Goal: Task Accomplishment & Management: Manage account settings

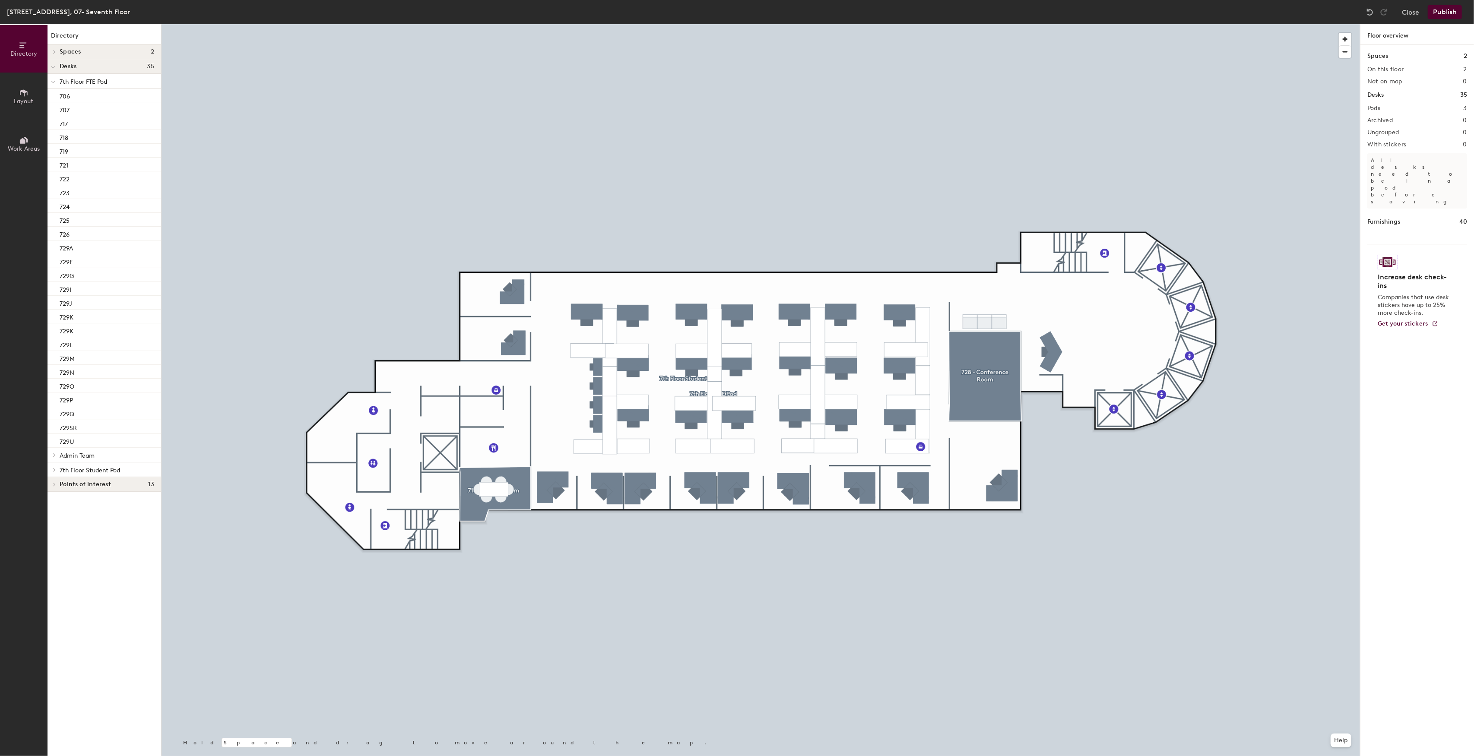
click at [107, 15] on div "177 Huntington Ave, 07- Seventh Floor" at bounding box center [68, 11] width 123 height 11
click at [19, 99] on span "Layout" at bounding box center [23, 101] width 19 height 7
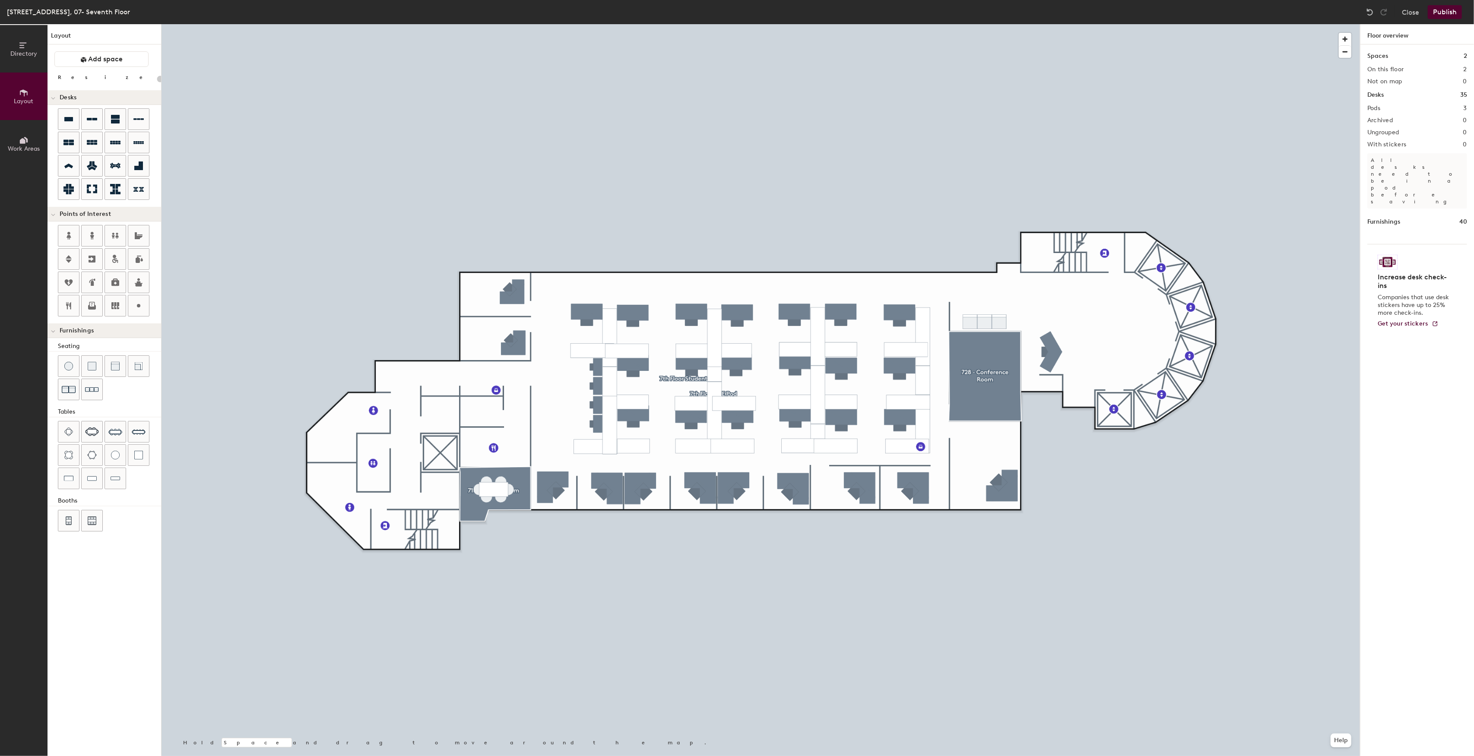
click at [25, 43] on icon at bounding box center [22, 45] width 7 height 6
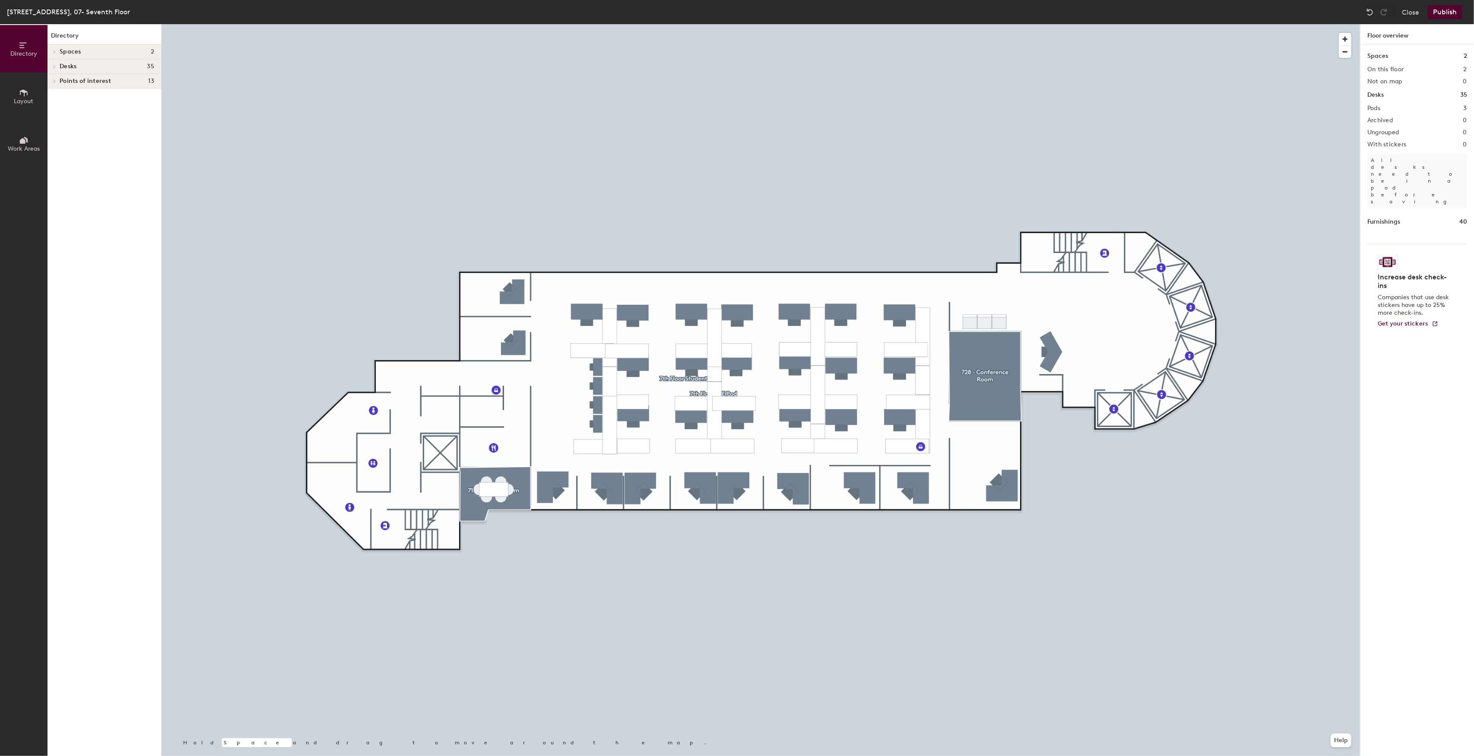
click at [25, 43] on icon at bounding box center [22, 45] width 7 height 6
click at [1406, 14] on button "Close" at bounding box center [1410, 12] width 17 height 14
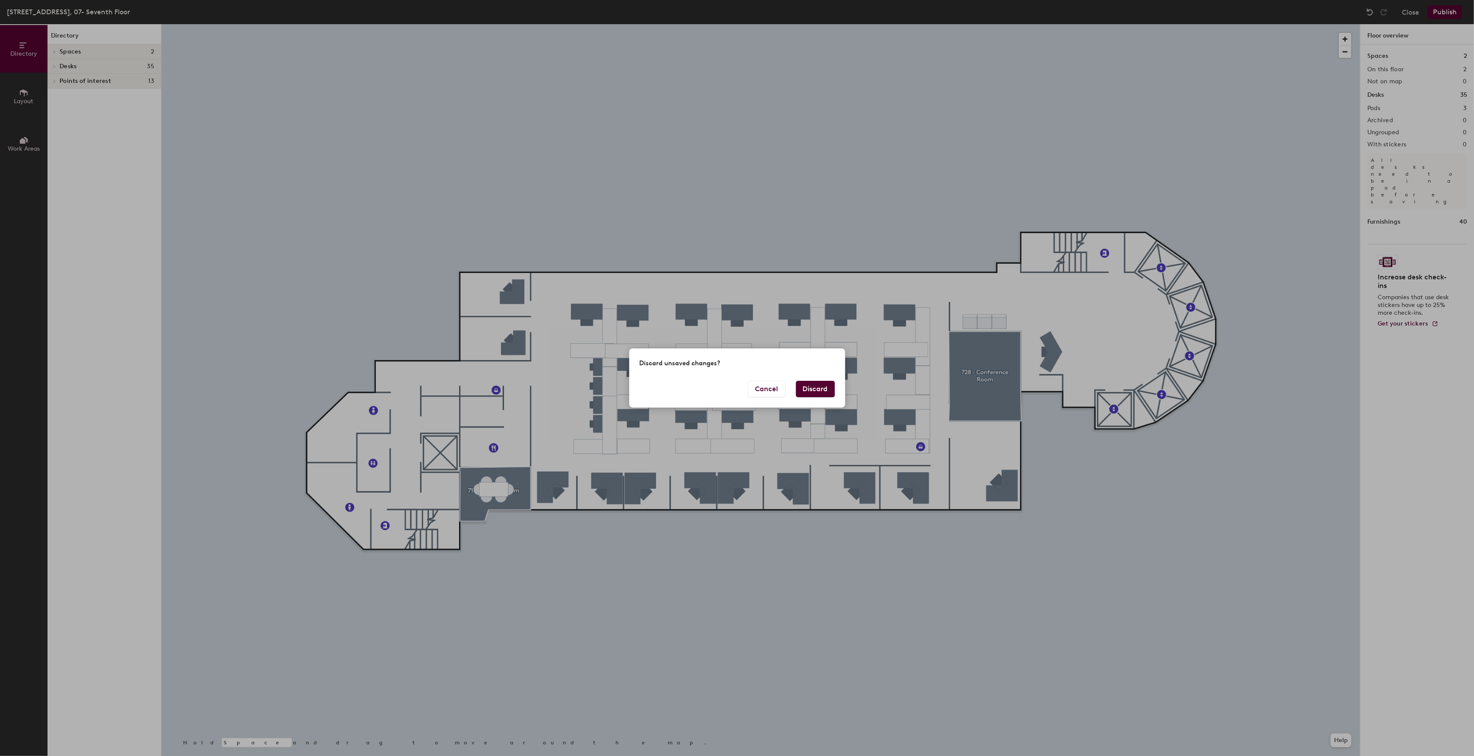
click at [816, 386] on button "Discard" at bounding box center [815, 389] width 39 height 16
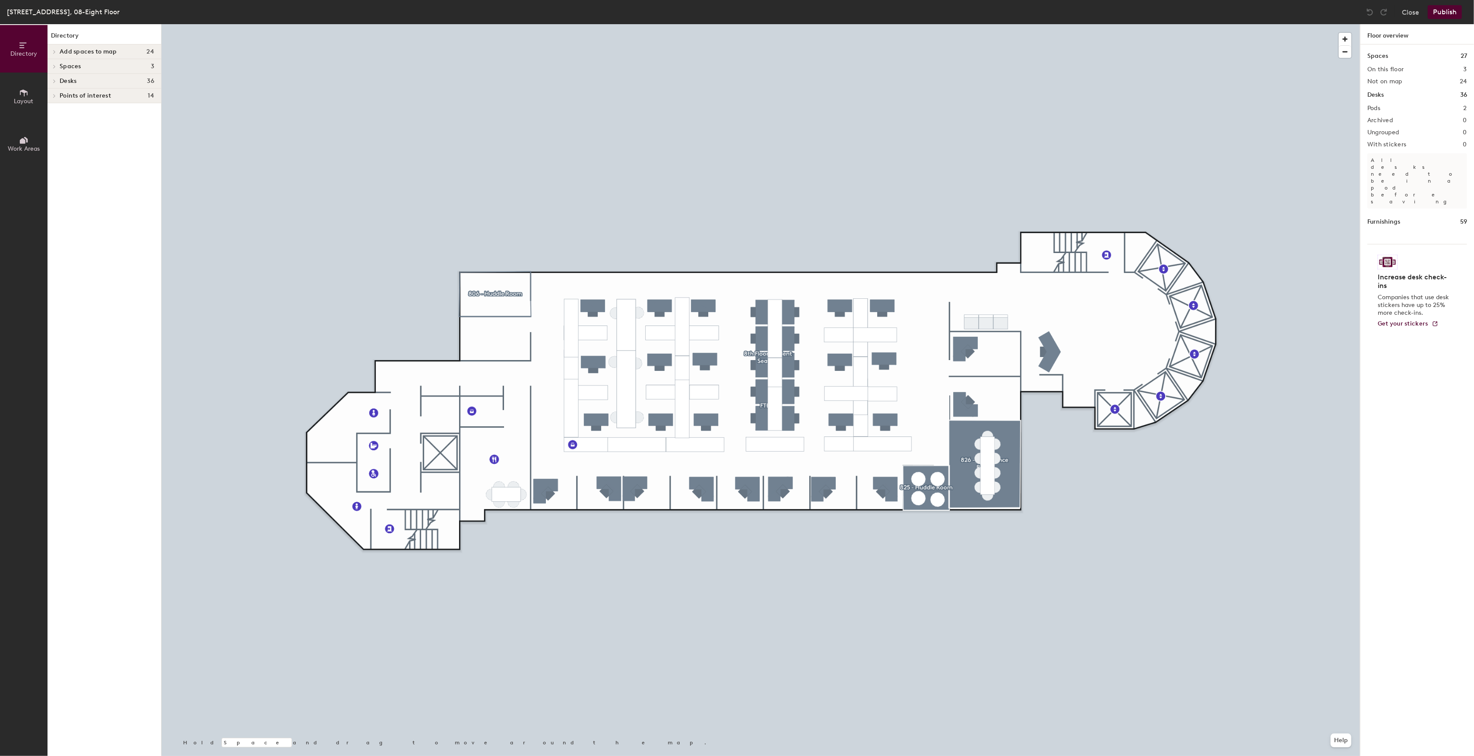
click at [73, 82] on span "Desks" at bounding box center [68, 81] width 17 height 7
click at [51, 92] on div at bounding box center [53, 96] width 11 height 14
click at [32, 95] on button "Layout" at bounding box center [24, 97] width 48 height 48
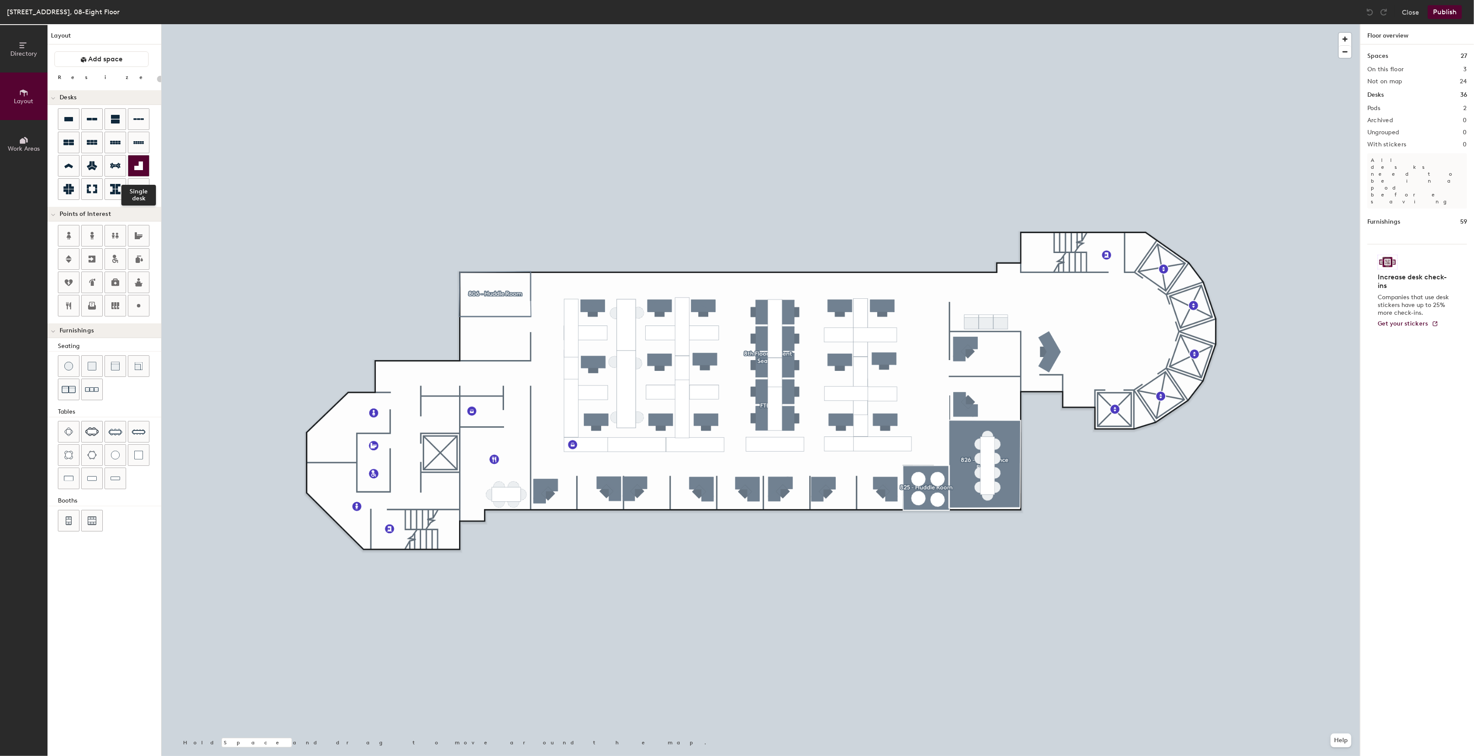
click at [138, 168] on icon at bounding box center [138, 166] width 9 height 9
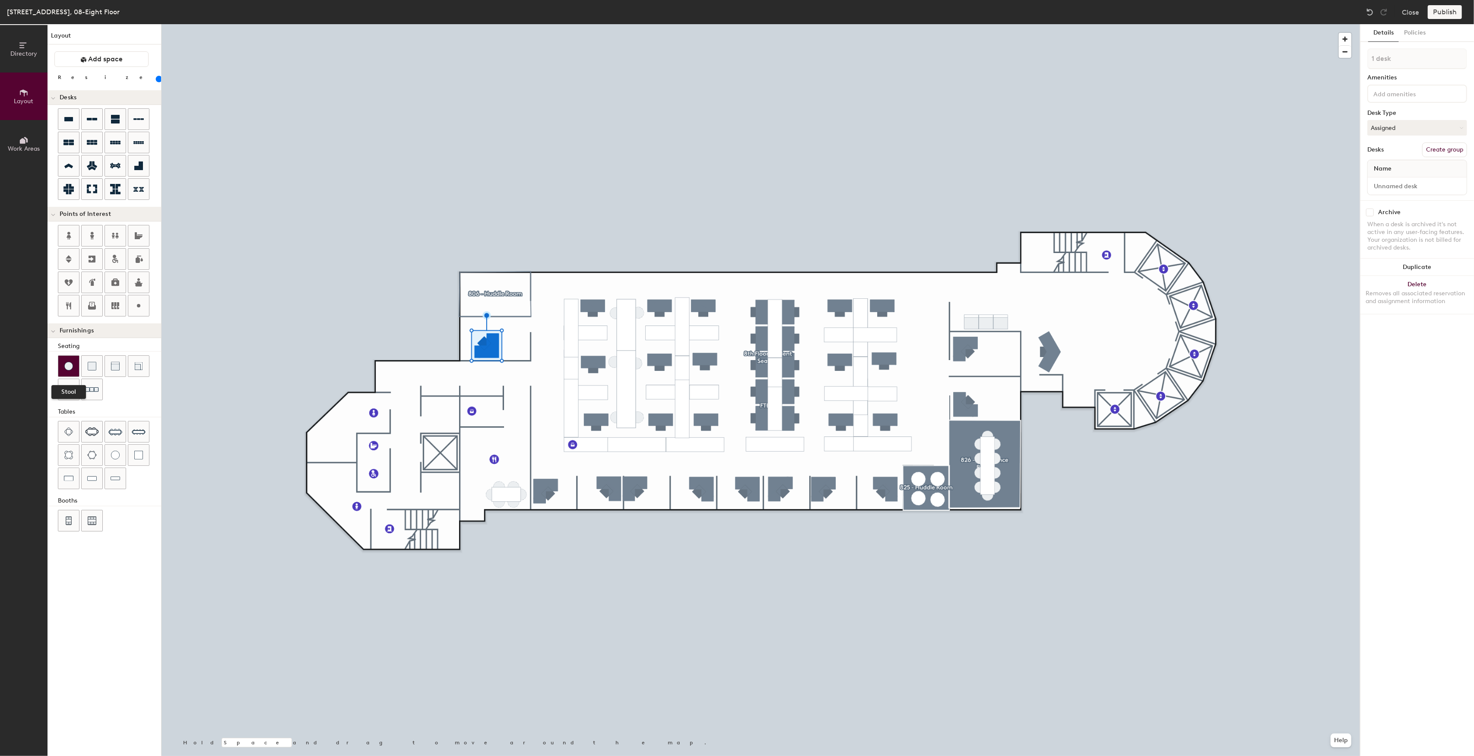
click at [75, 365] on div at bounding box center [68, 366] width 21 height 21
click at [358, 251] on span "Delete" at bounding box center [356, 250] width 30 height 15
type input "140"
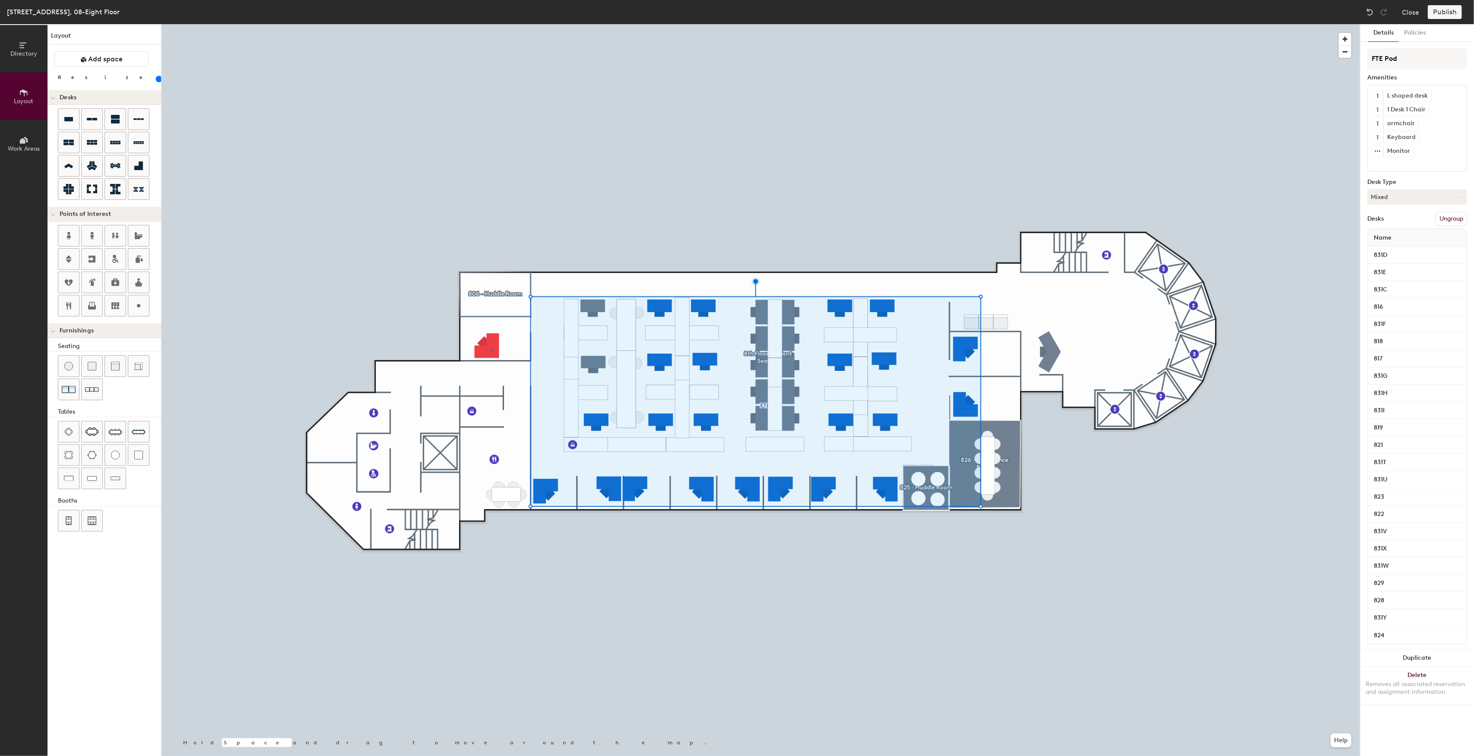
click at [491, 24] on div at bounding box center [761, 24] width 1199 height 0
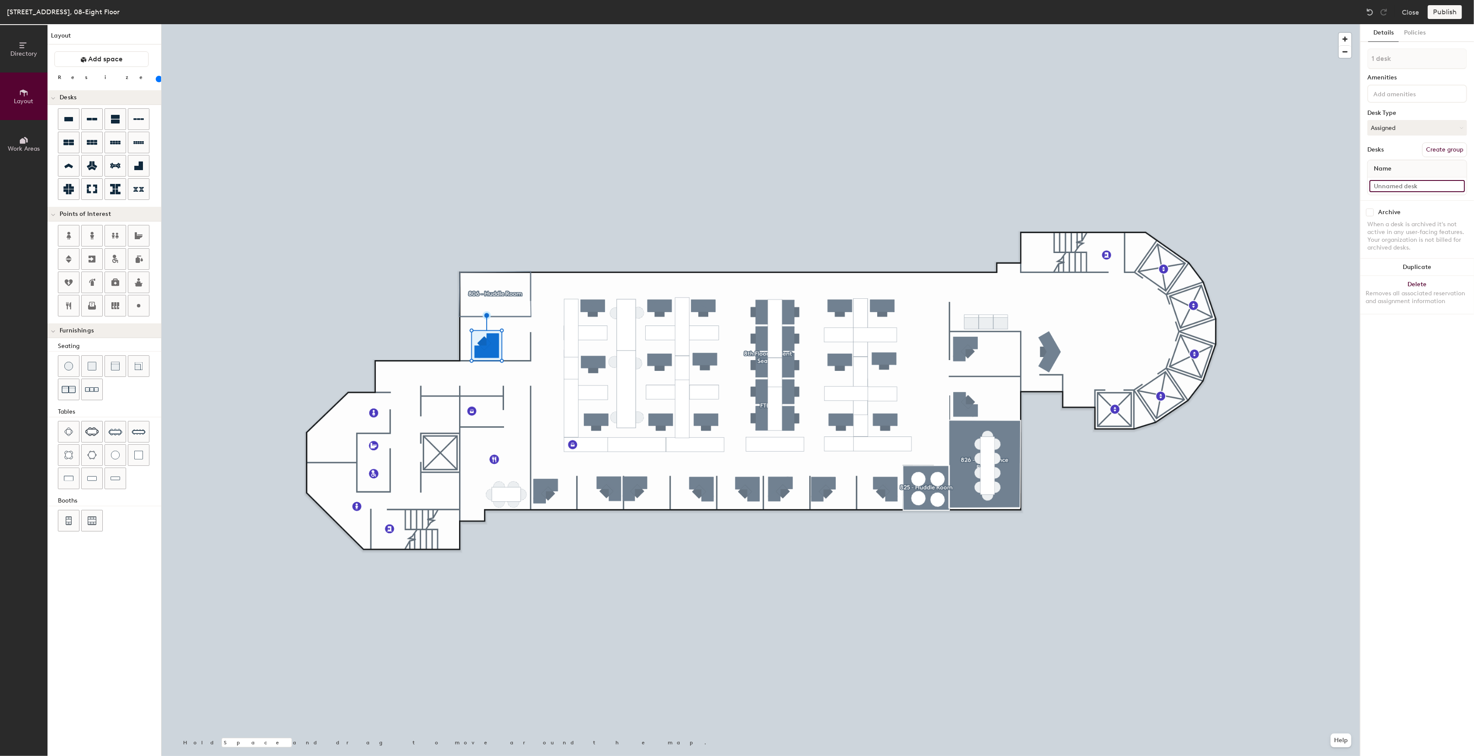
click at [1382, 189] on input at bounding box center [1417, 186] width 95 height 12
type input "807"
click at [1415, 352] on div "Details Policies 1 desk Amenities Desk Type Assigned Desks Create group Name 80…" at bounding box center [1418, 390] width 114 height 732
click at [1393, 95] on input at bounding box center [1411, 93] width 78 height 10
type input "dual"
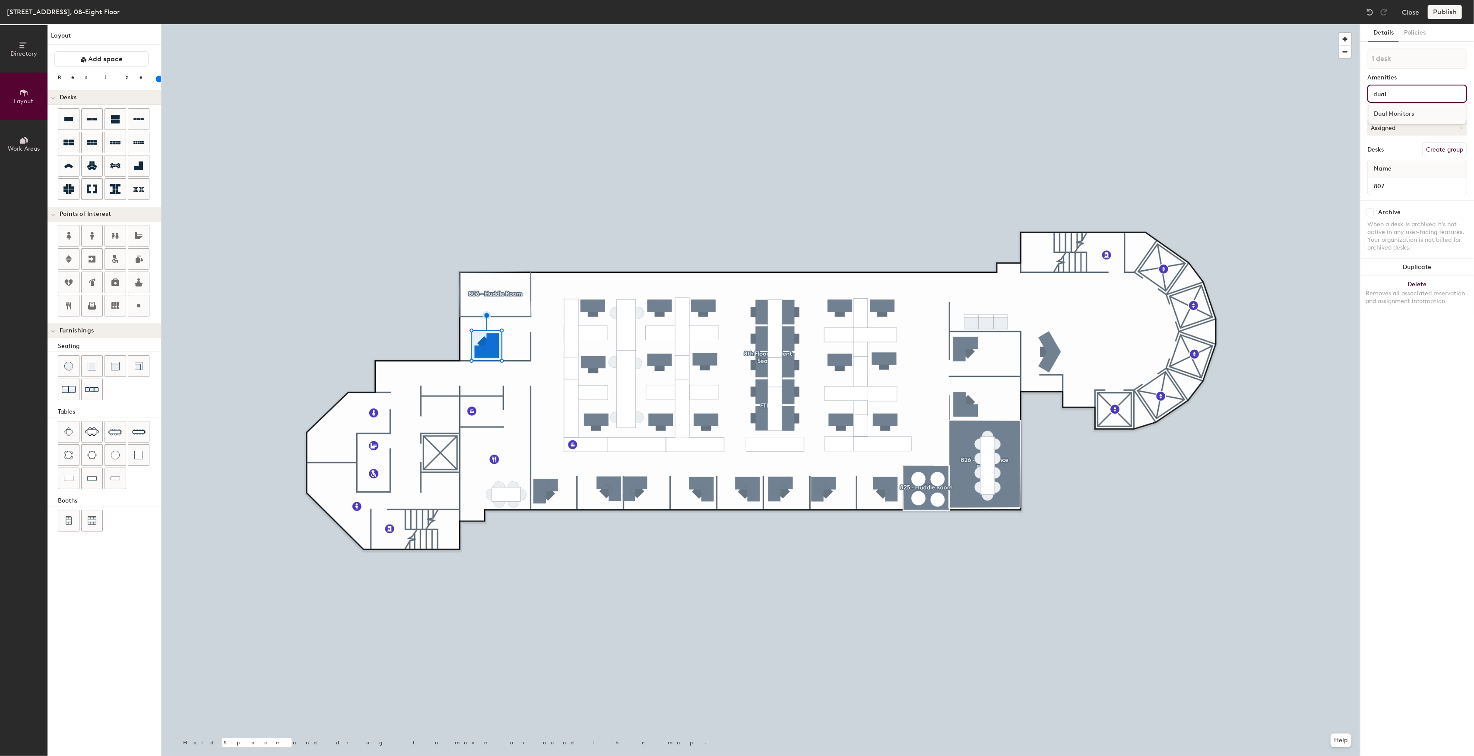
click at [1429, 114] on div "Dual Monitors" at bounding box center [1417, 114] width 97 height 13
type input "l shap"
click at [1410, 126] on div "L shaped desk" at bounding box center [1417, 127] width 97 height 13
type input "armchair"
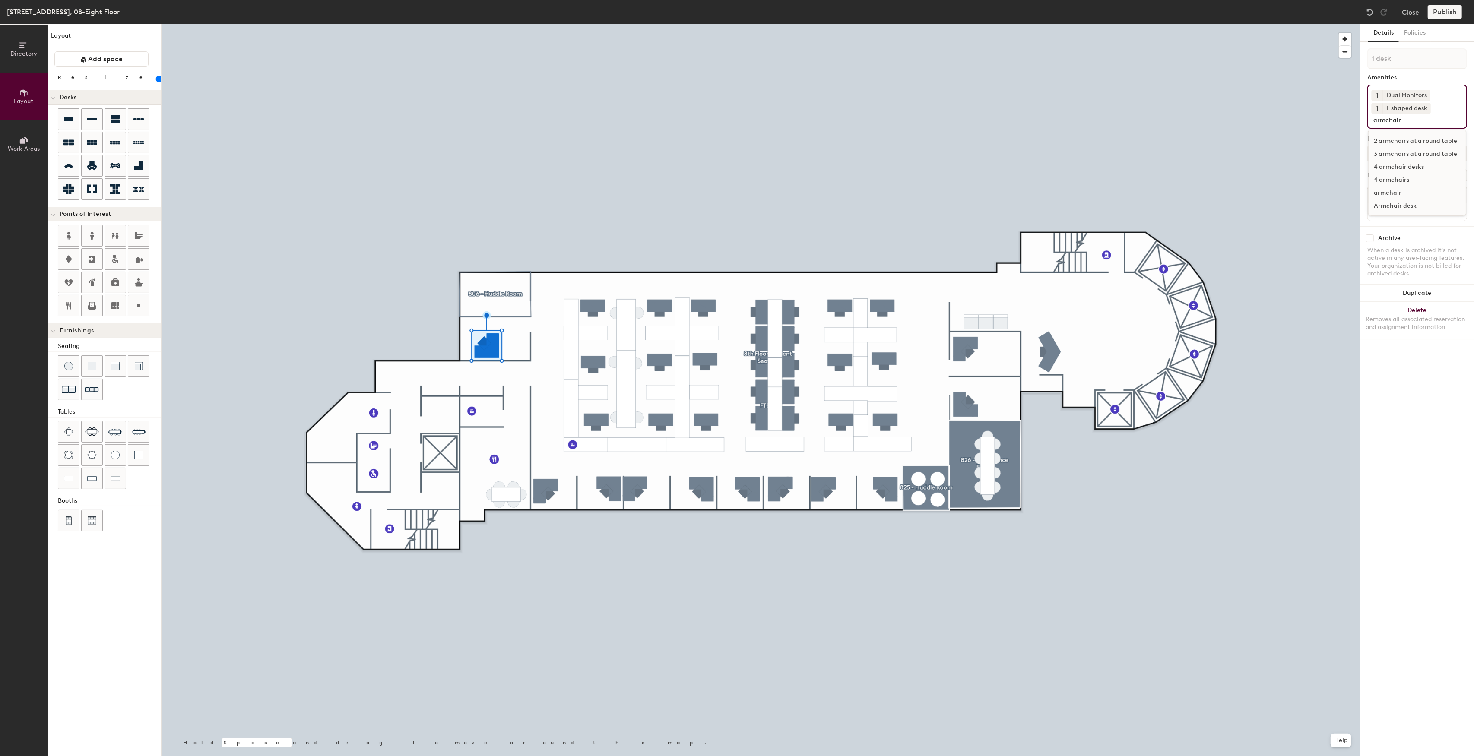
click at [1408, 185] on div "4 armchairs" at bounding box center [1417, 180] width 97 height 13
click at [1407, 123] on div "4 armchairs" at bounding box center [1404, 121] width 43 height 11
click at [1420, 121] on icon at bounding box center [1420, 120] width 3 height 3
click at [1406, 123] on input at bounding box center [1411, 119] width 78 height 10
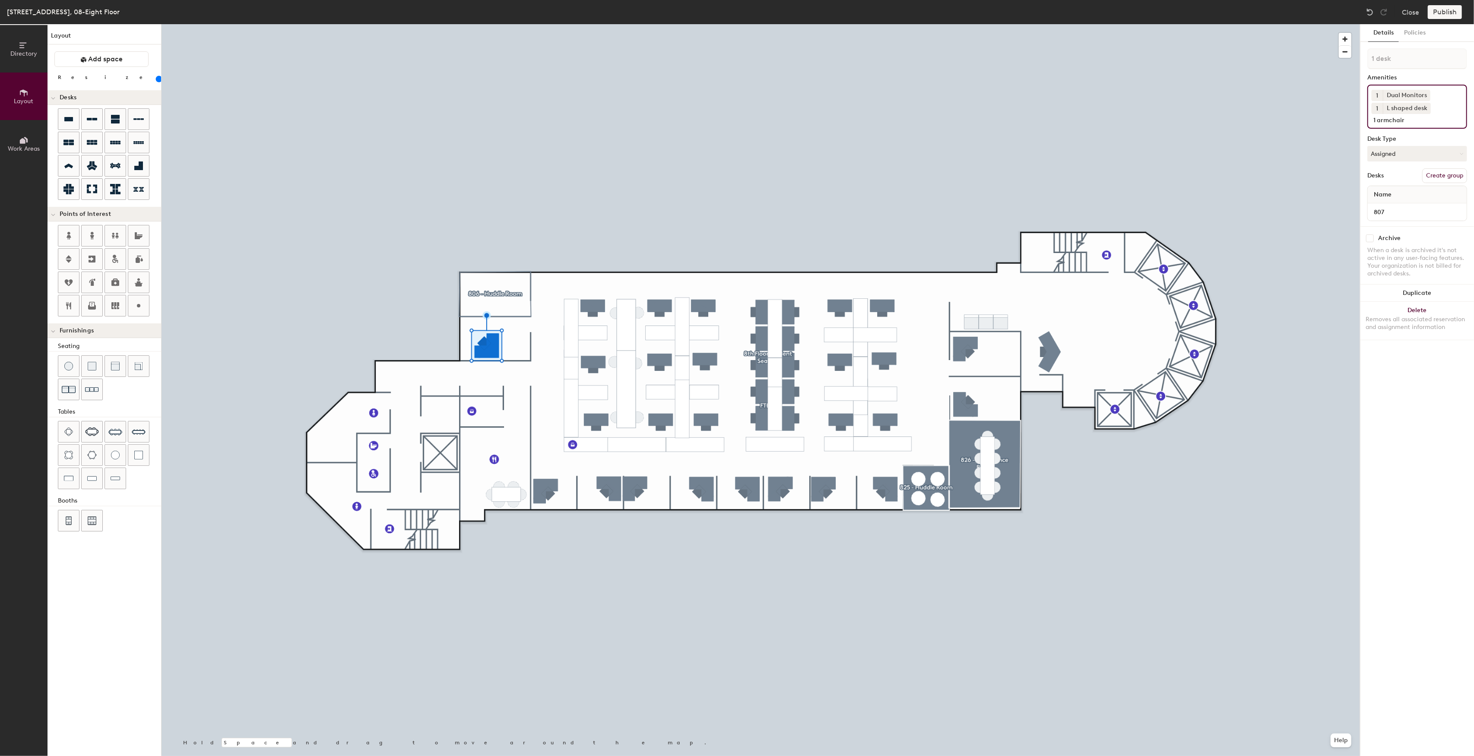
click at [1379, 118] on input "1 armchair" at bounding box center [1413, 119] width 82 height 10
type input "armchair"
click at [1424, 204] on div "armchair" at bounding box center [1417, 204] width 97 height 13
click at [1412, 163] on button "Assigned" at bounding box center [1418, 167] width 100 height 16
click at [1409, 192] on div "Assigned" at bounding box center [1411, 193] width 86 height 13
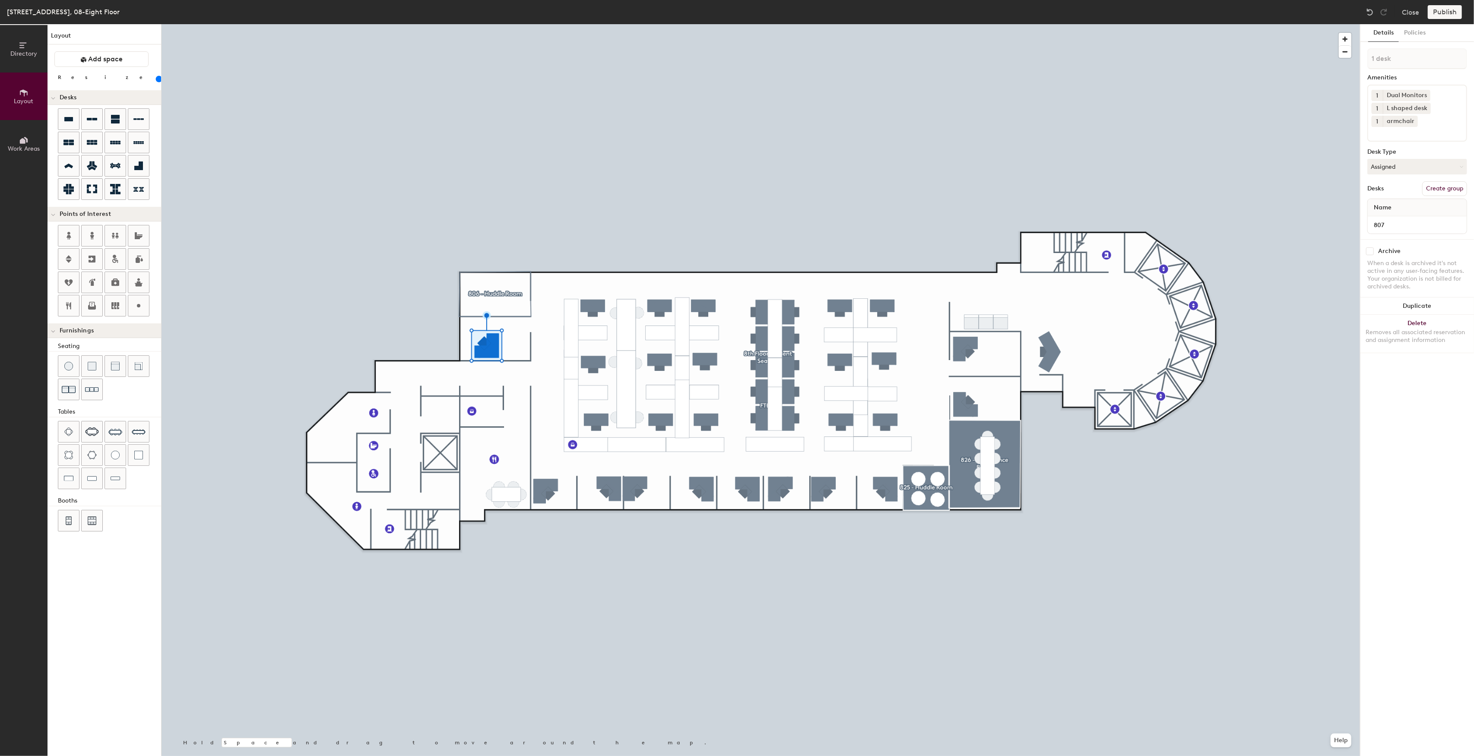
click at [1421, 422] on div "Details Policies 1 desk Amenities 1 Dual Monitors 1 L shaped desk 1 armchair De…" at bounding box center [1418, 390] width 114 height 732
click at [1444, 14] on div "Publish" at bounding box center [1447, 12] width 39 height 14
click at [1212, 24] on div at bounding box center [761, 24] width 1199 height 0
type input "20"
click at [1440, 9] on div "Publish" at bounding box center [1447, 12] width 39 height 14
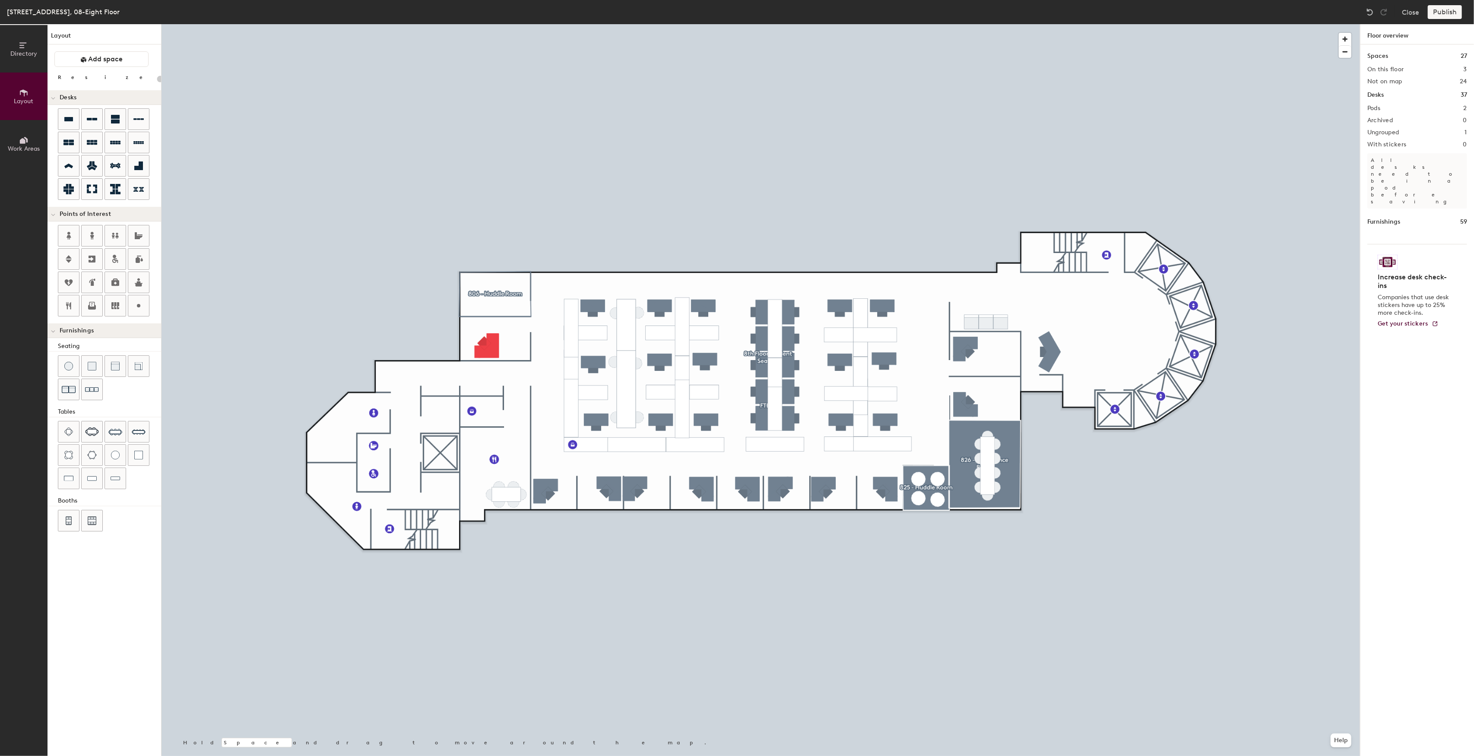
click at [1440, 12] on div "Publish" at bounding box center [1447, 12] width 39 height 14
click at [1189, 24] on div at bounding box center [761, 24] width 1199 height 0
click at [26, 57] on button "Directory" at bounding box center [24, 49] width 48 height 48
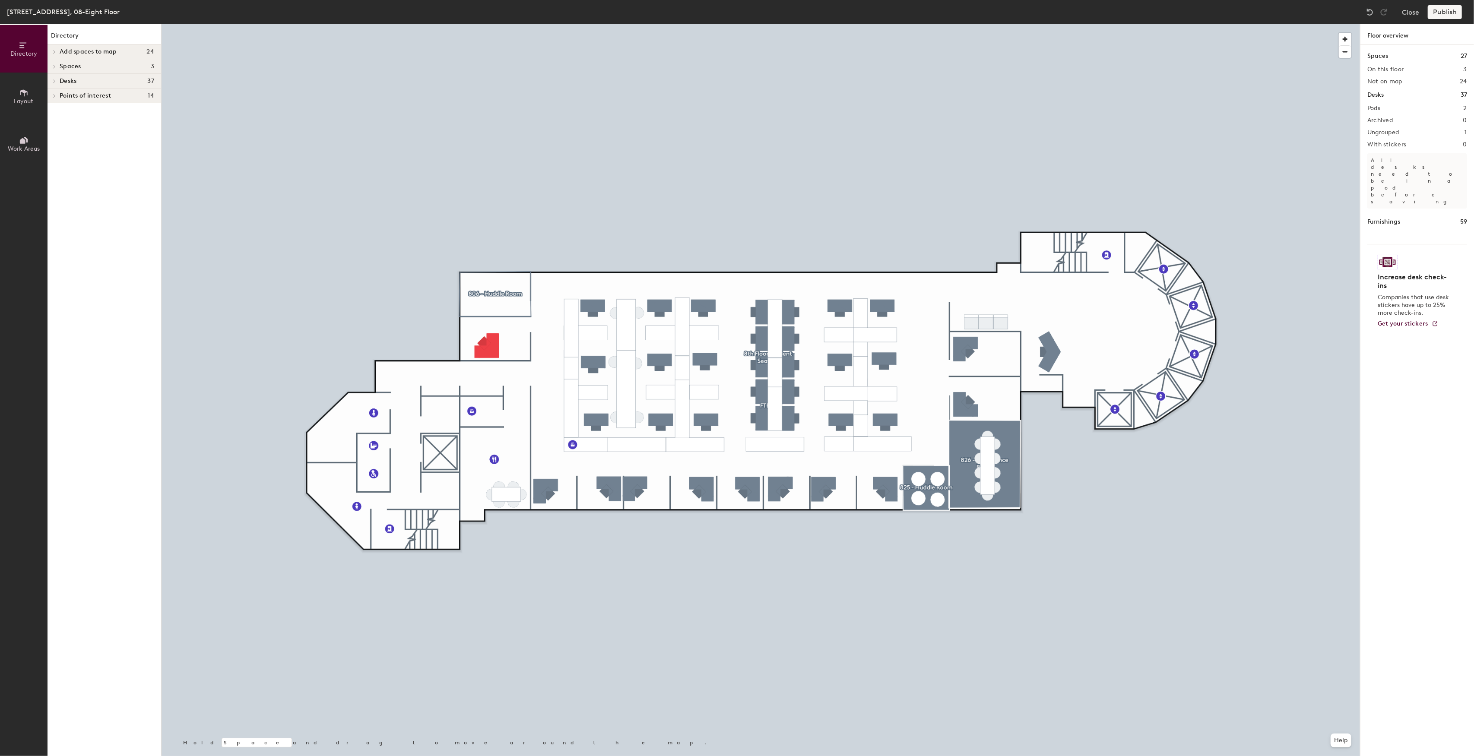
click at [86, 67] on h4 "Spaces 3" at bounding box center [107, 66] width 95 height 7
click at [90, 51] on span "Add spaces to map" at bounding box center [88, 51] width 57 height 7
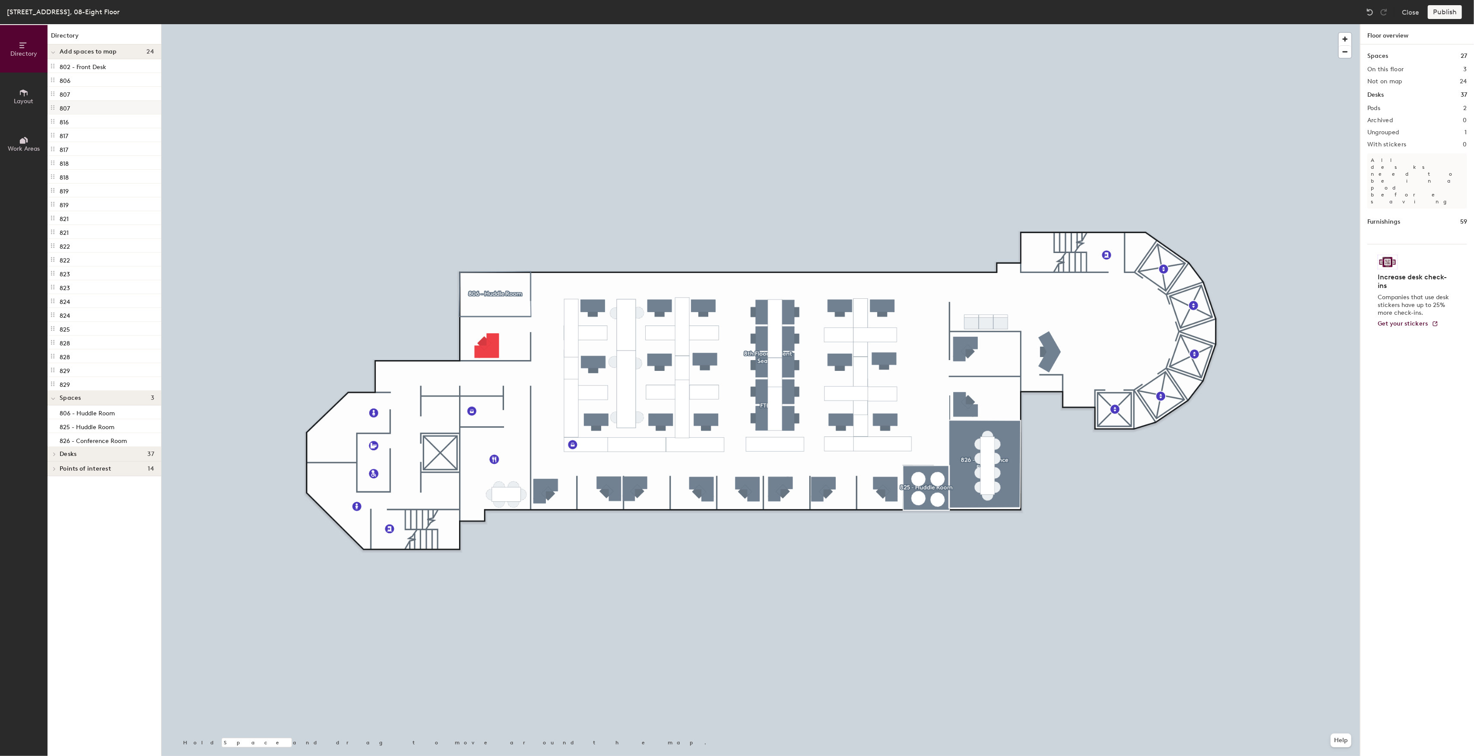
click at [91, 111] on div "807" at bounding box center [105, 108] width 114 height 14
click at [92, 109] on div "807" at bounding box center [105, 108] width 114 height 14
click at [55, 52] on div at bounding box center [53, 51] width 11 height 14
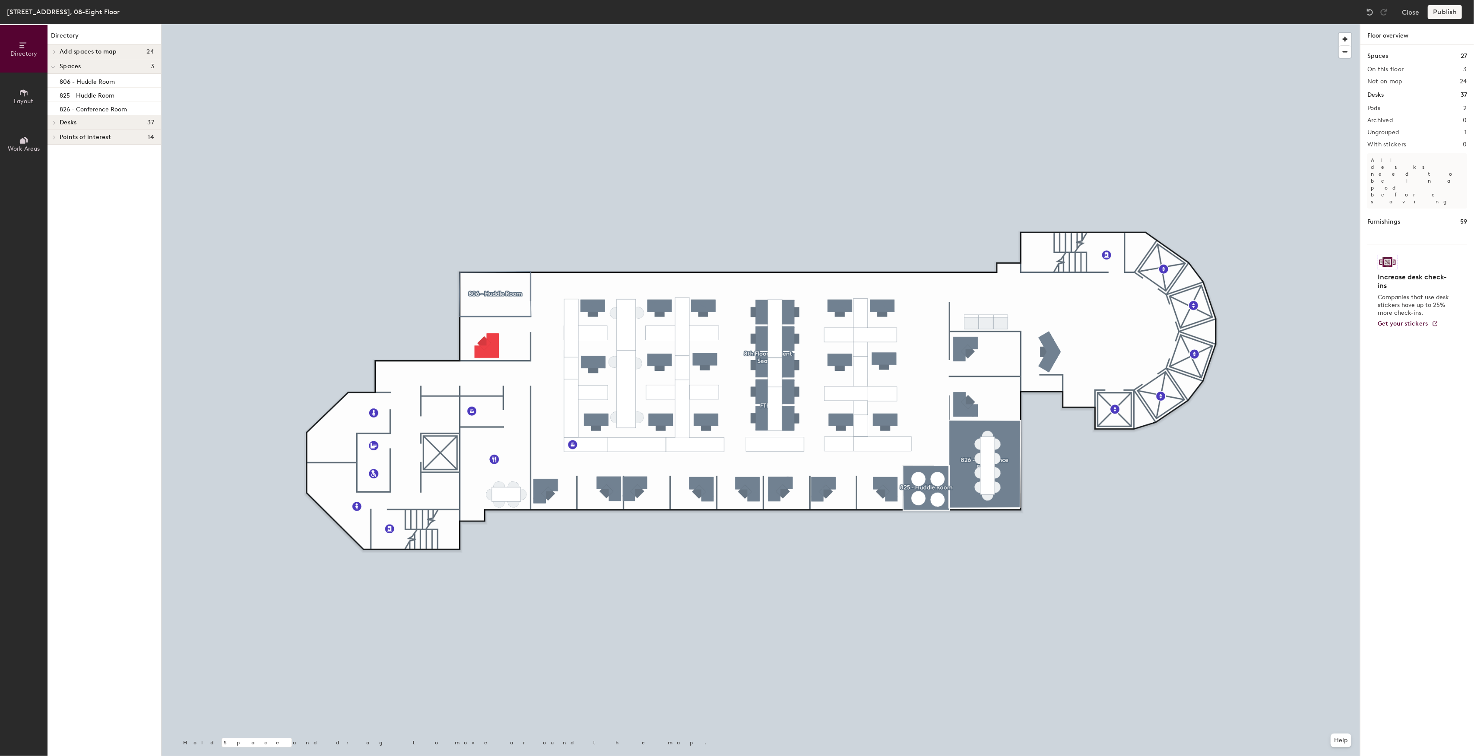
click at [34, 98] on button "Layout" at bounding box center [24, 97] width 48 height 48
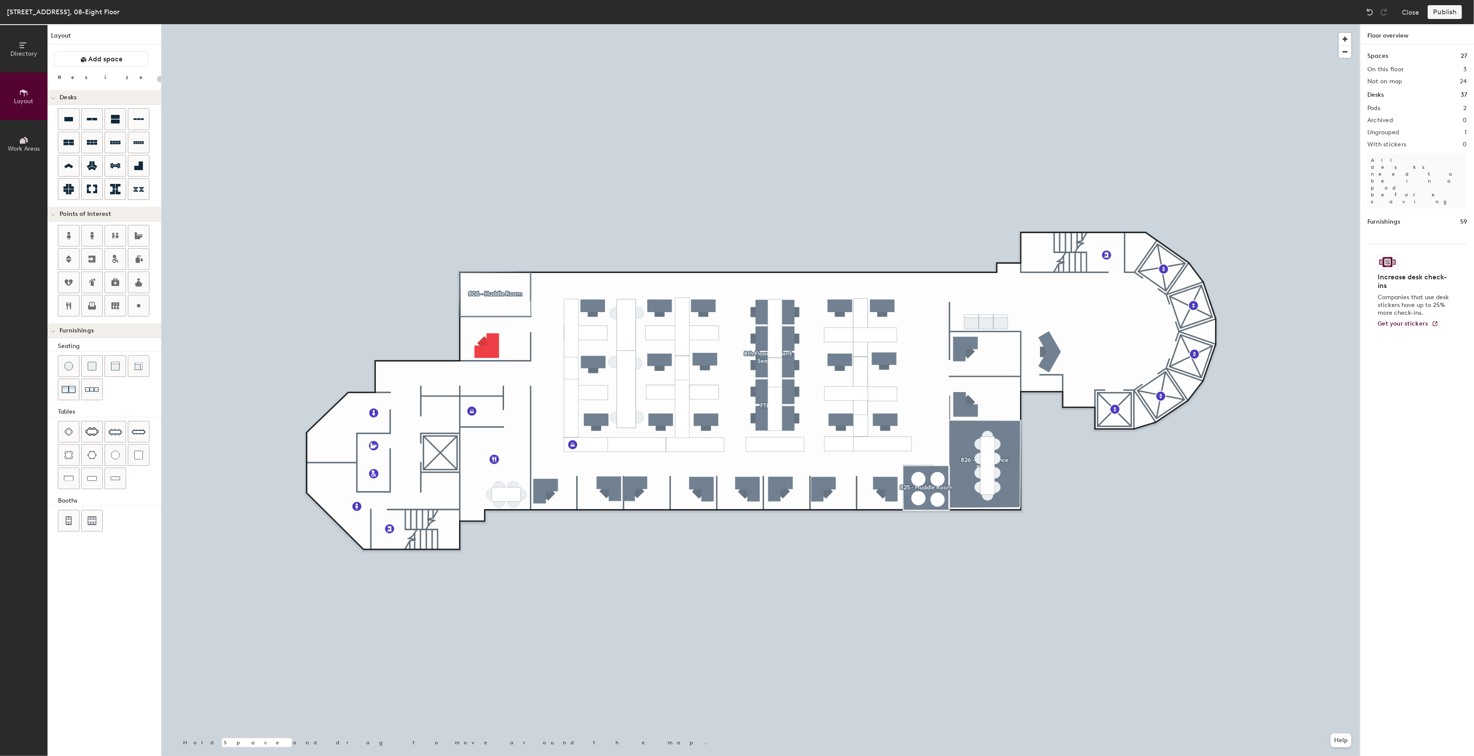
click at [1450, 6] on div "Publish" at bounding box center [1447, 12] width 39 height 14
click at [1450, 9] on div "Publish" at bounding box center [1447, 12] width 39 height 14
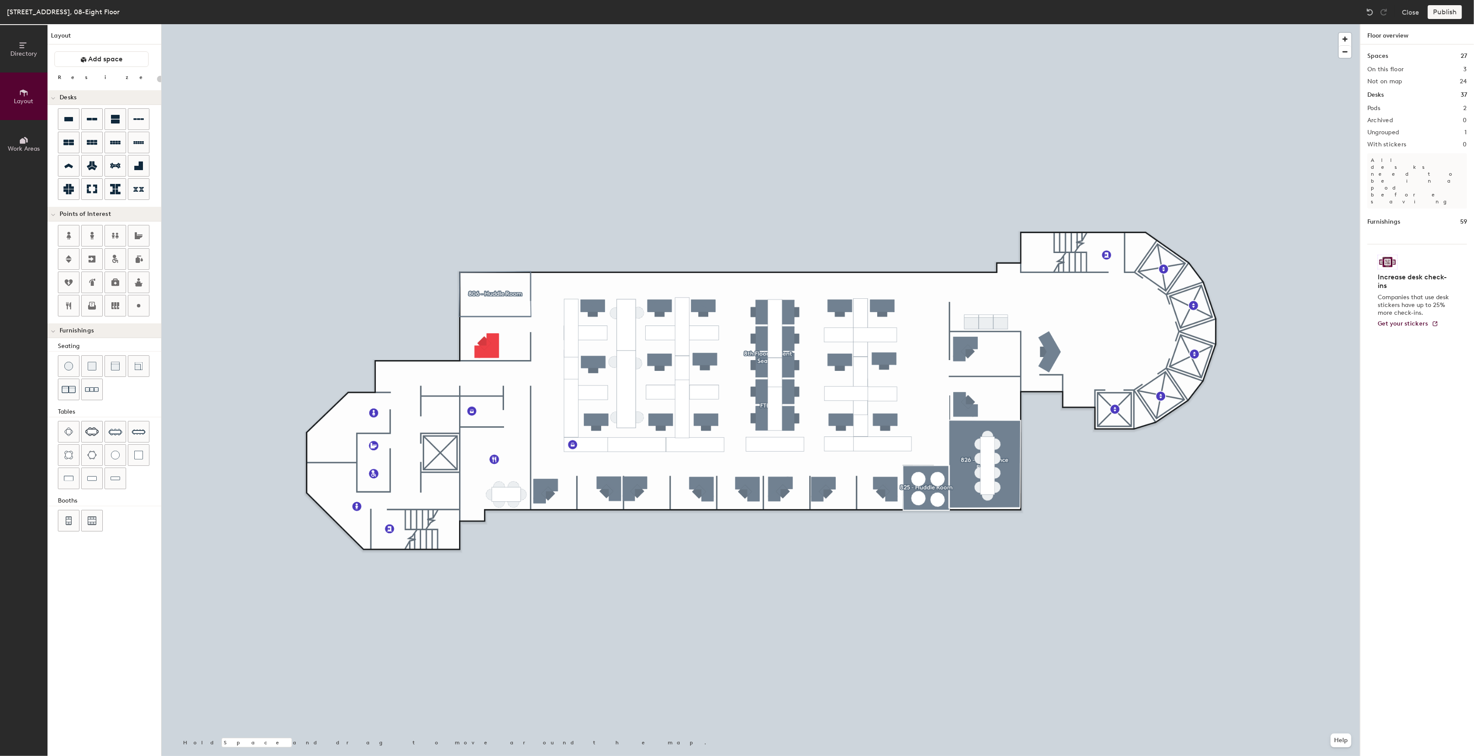
click at [1450, 8] on div "Publish" at bounding box center [1447, 12] width 39 height 14
click at [1450, 9] on div "Publish" at bounding box center [1447, 12] width 39 height 14
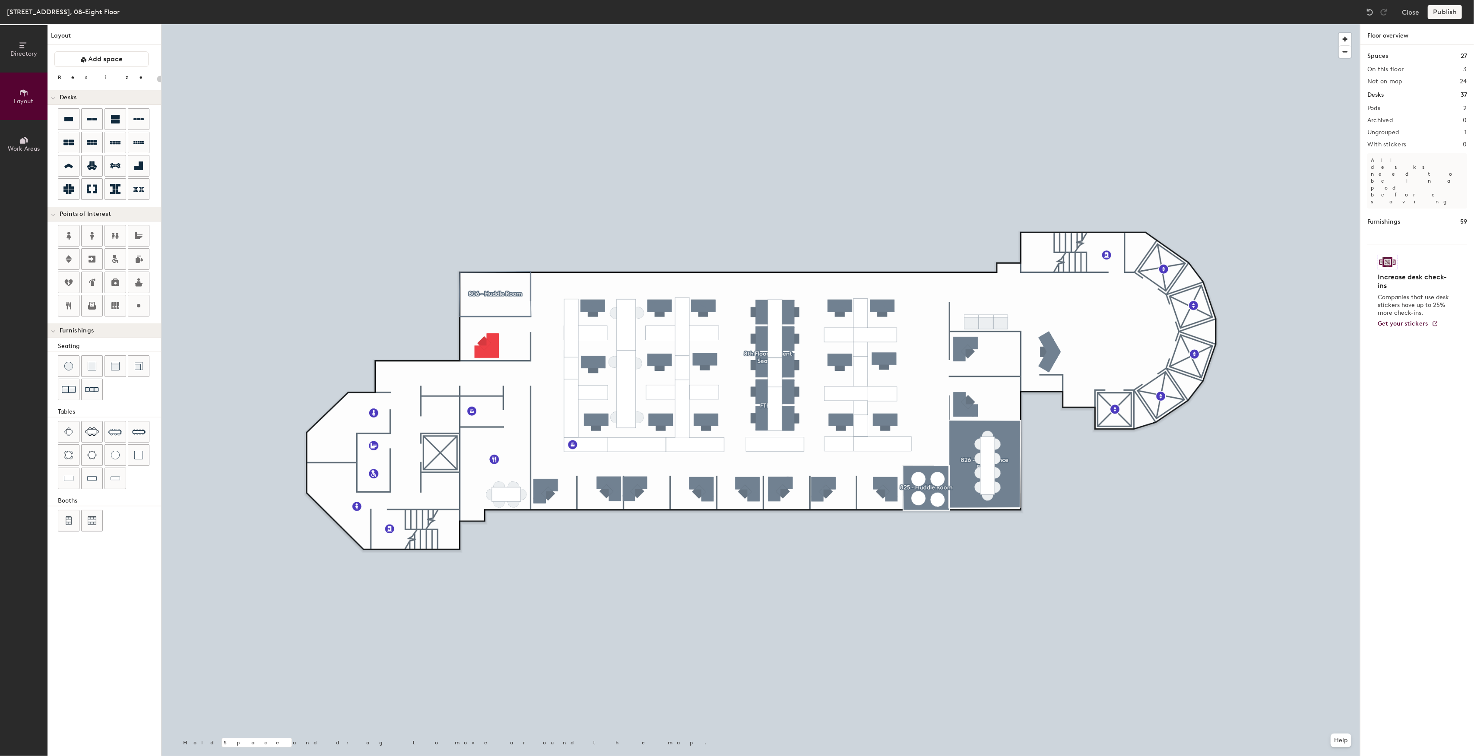
click at [1248, 24] on div at bounding box center [761, 24] width 1199 height 0
click at [564, 24] on div at bounding box center [761, 24] width 1199 height 0
click at [28, 145] on span "Work Areas" at bounding box center [24, 148] width 32 height 7
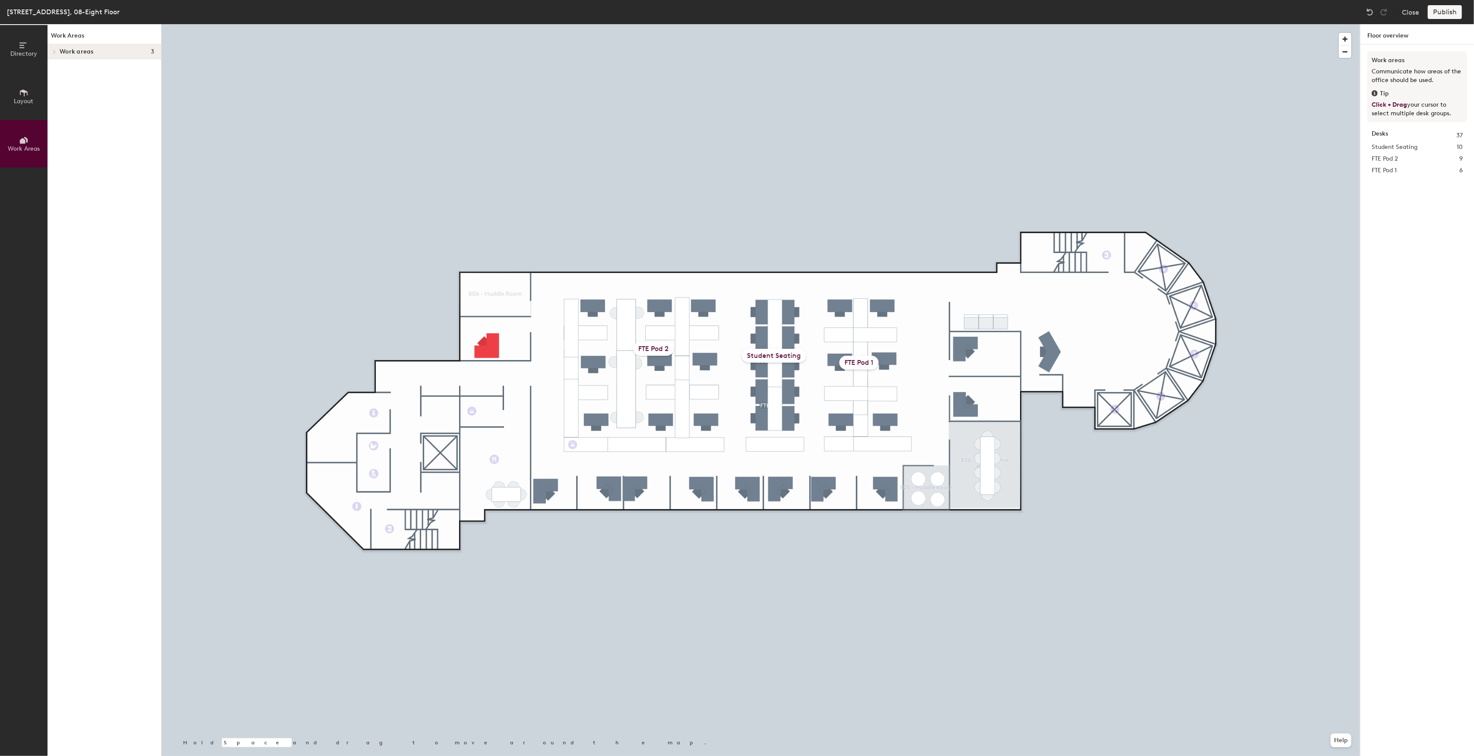
click at [55, 50] on icon at bounding box center [54, 52] width 3 height 4
click at [124, 93] on p "FTE Pod 1" at bounding box center [107, 95] width 95 height 11
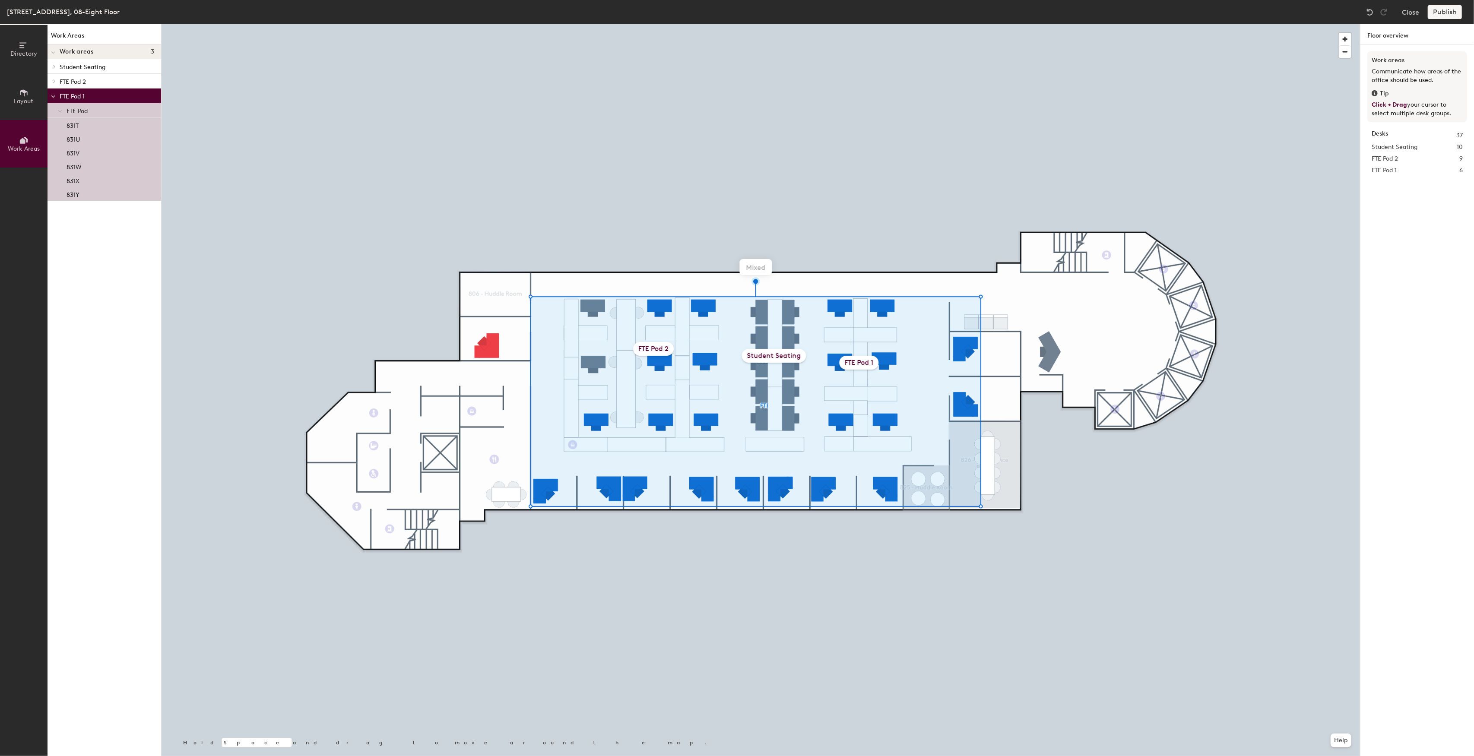
click at [124, 79] on p "FTE Pod 2" at bounding box center [107, 81] width 95 height 11
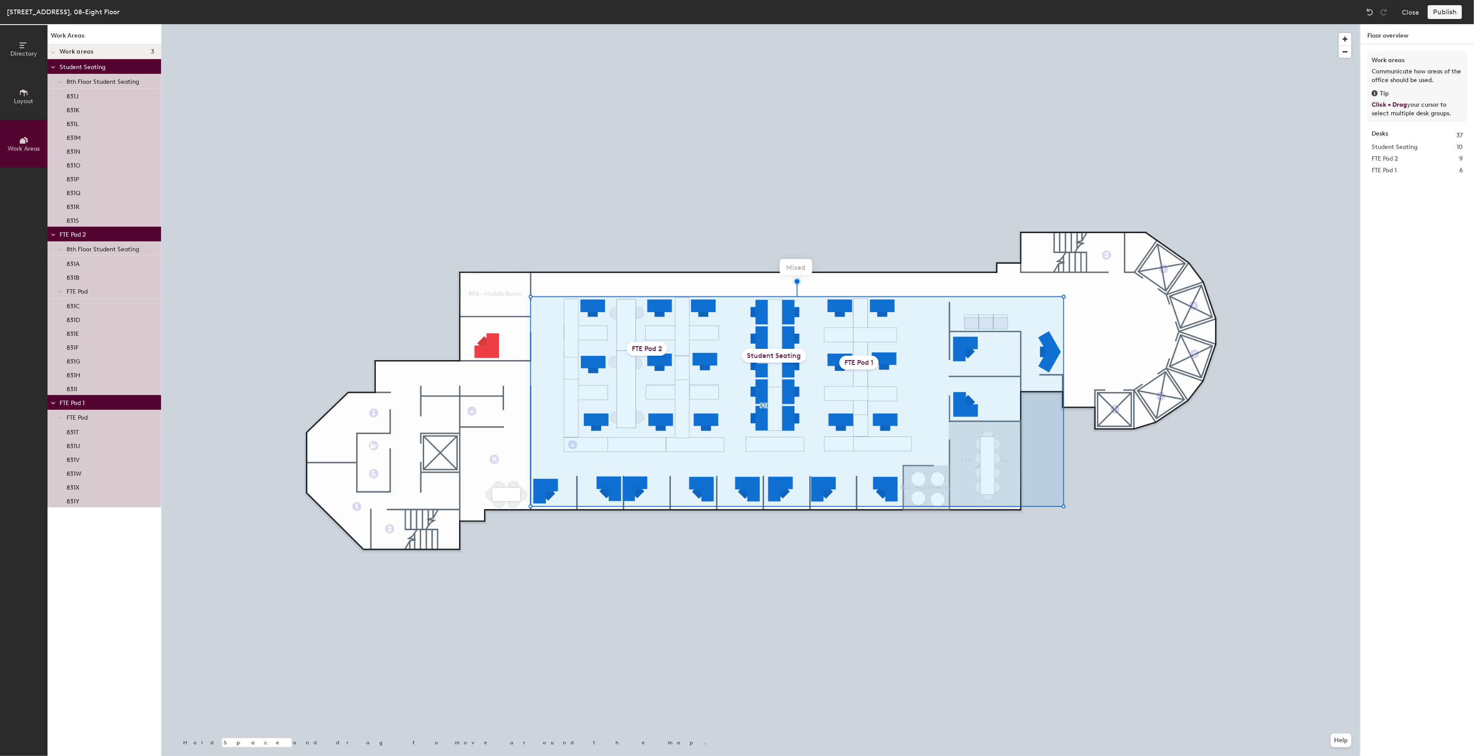
click at [54, 67] on icon at bounding box center [53, 67] width 4 height 3
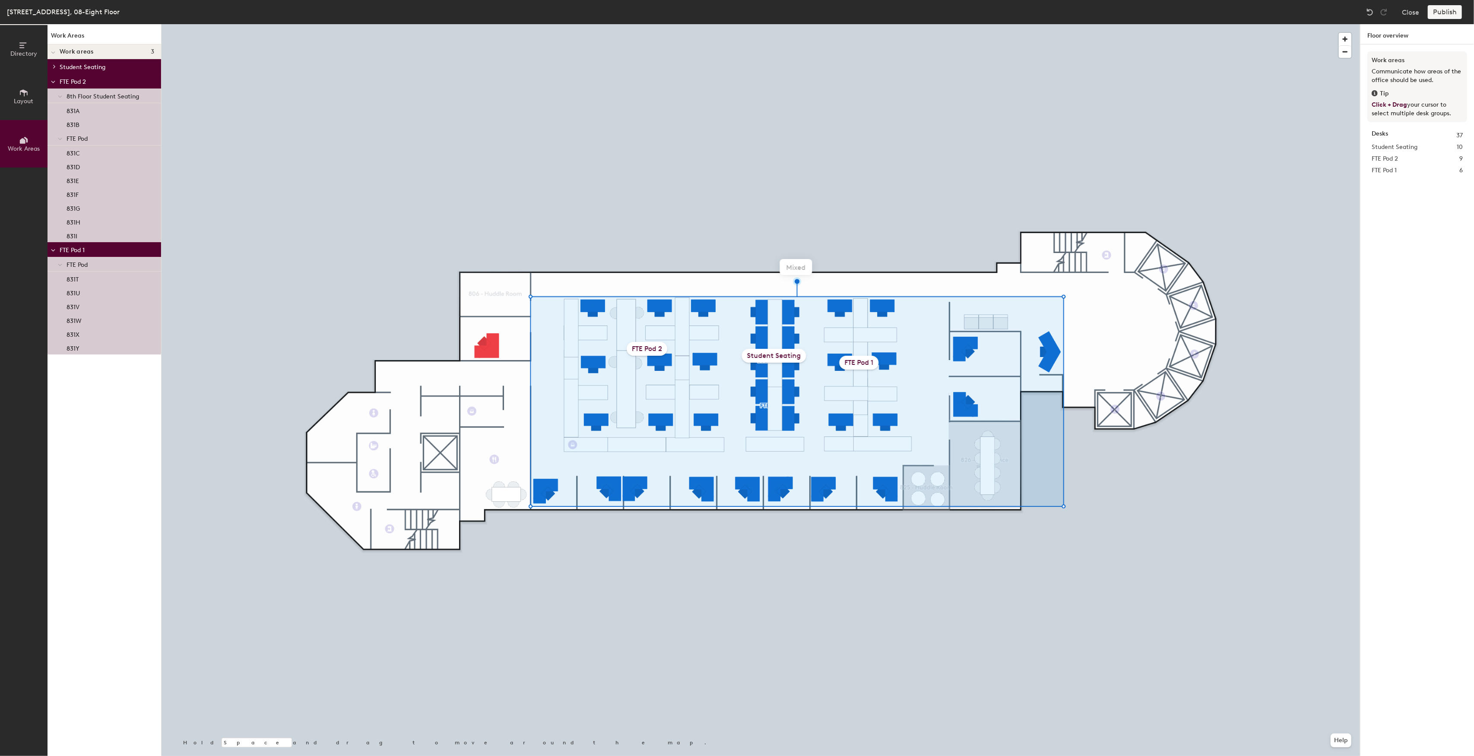
click at [865, 363] on div "FTE Pod 1" at bounding box center [859, 363] width 39 height 14
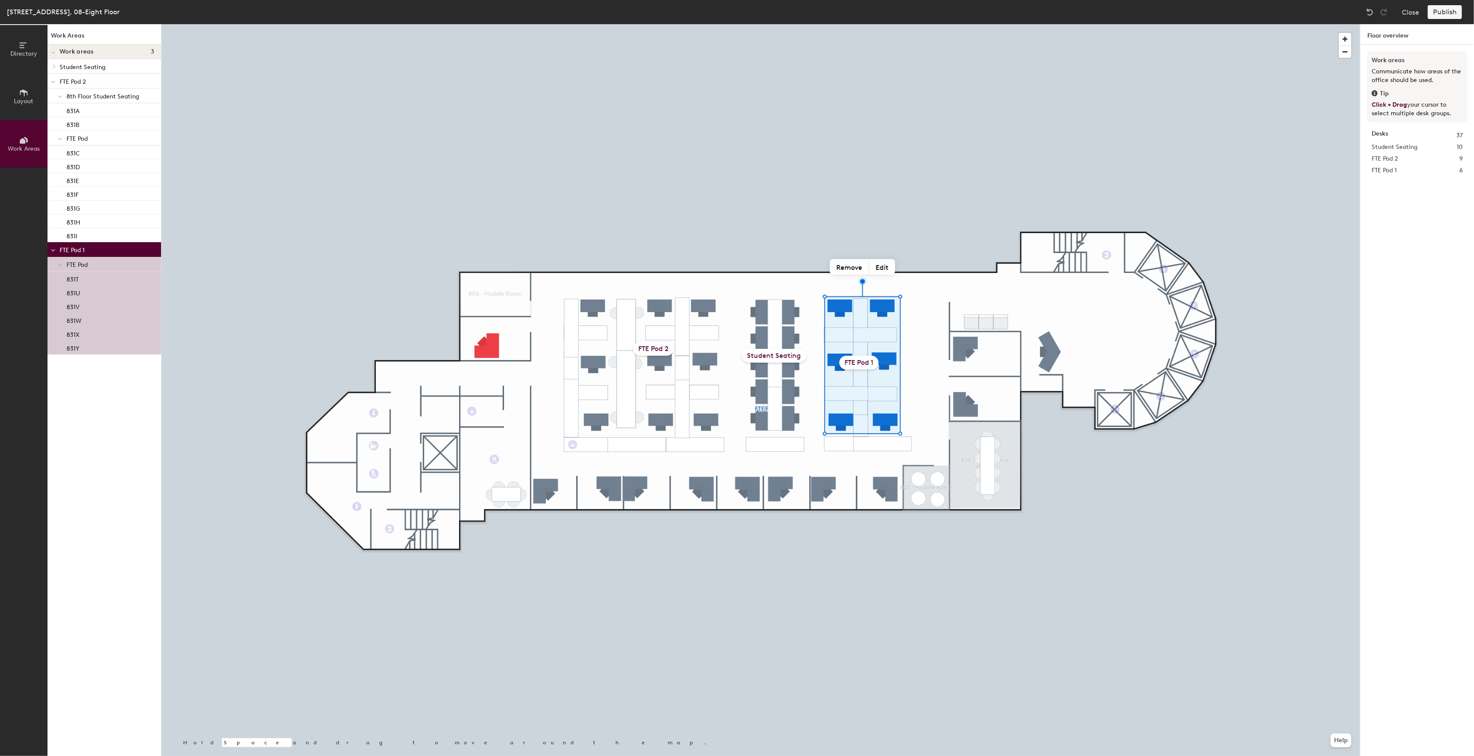
click at [643, 351] on div "FTE Pod 2" at bounding box center [653, 349] width 41 height 14
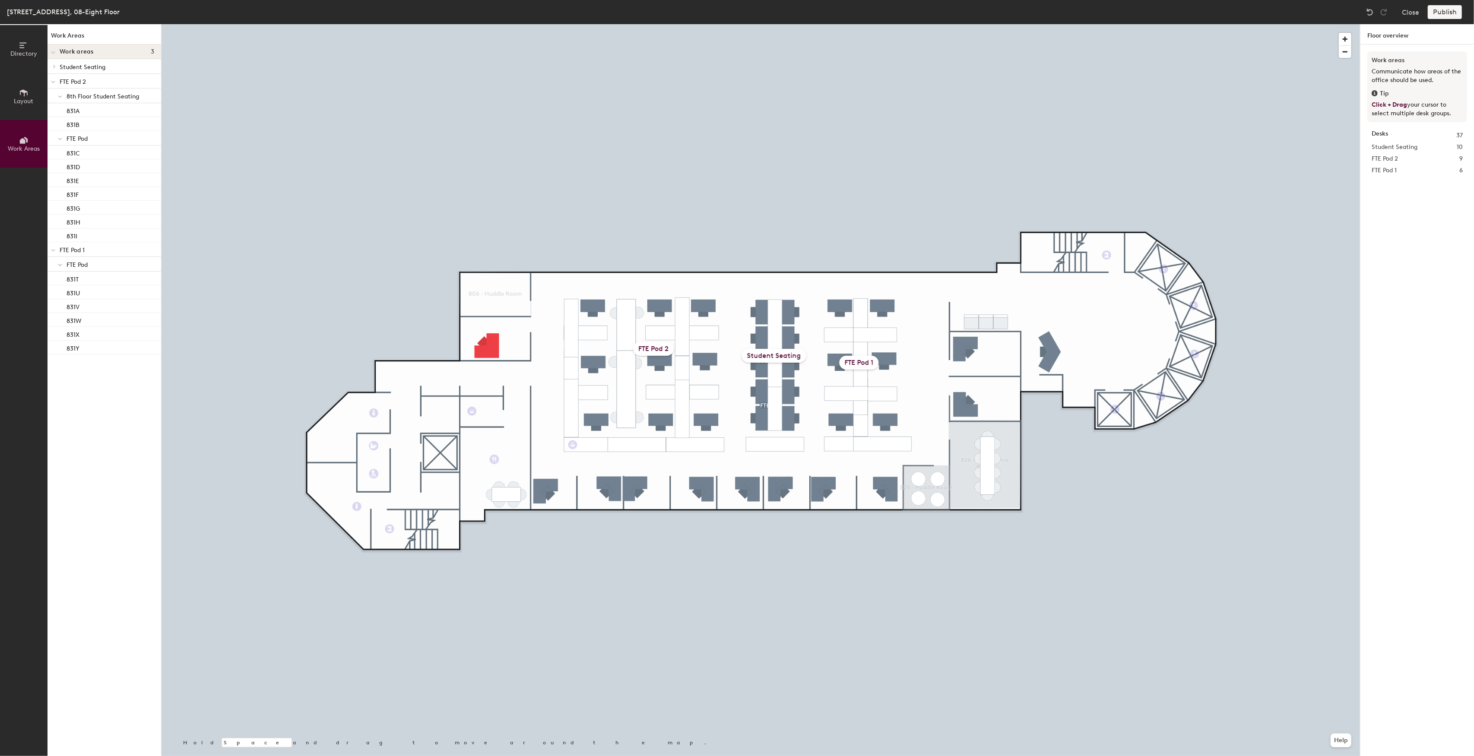
click at [1447, 12] on div "Publish" at bounding box center [1447, 12] width 39 height 14
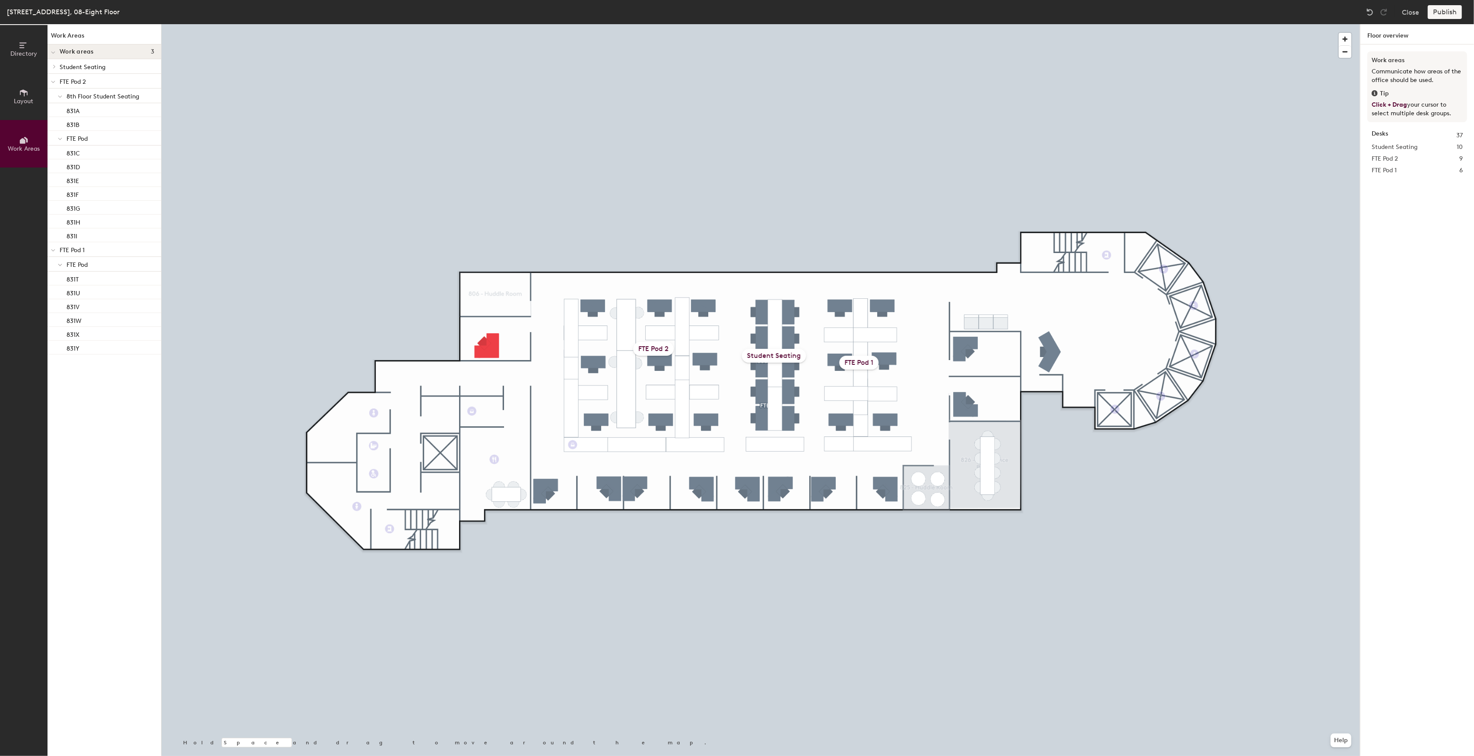
click at [1447, 12] on div "Publish" at bounding box center [1447, 12] width 39 height 14
click at [1454, 7] on div "Publish" at bounding box center [1447, 12] width 39 height 14
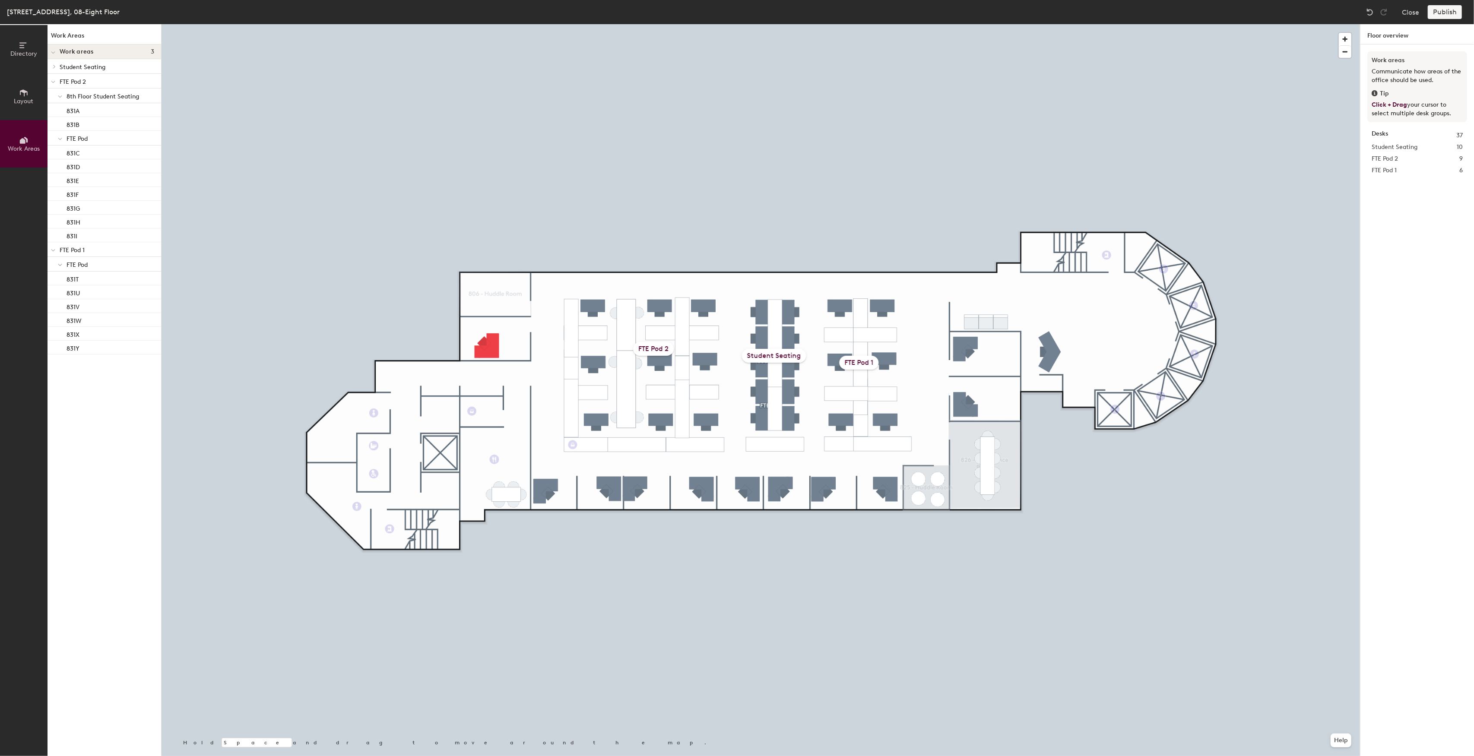
click at [27, 44] on icon at bounding box center [24, 46] width 10 height 10
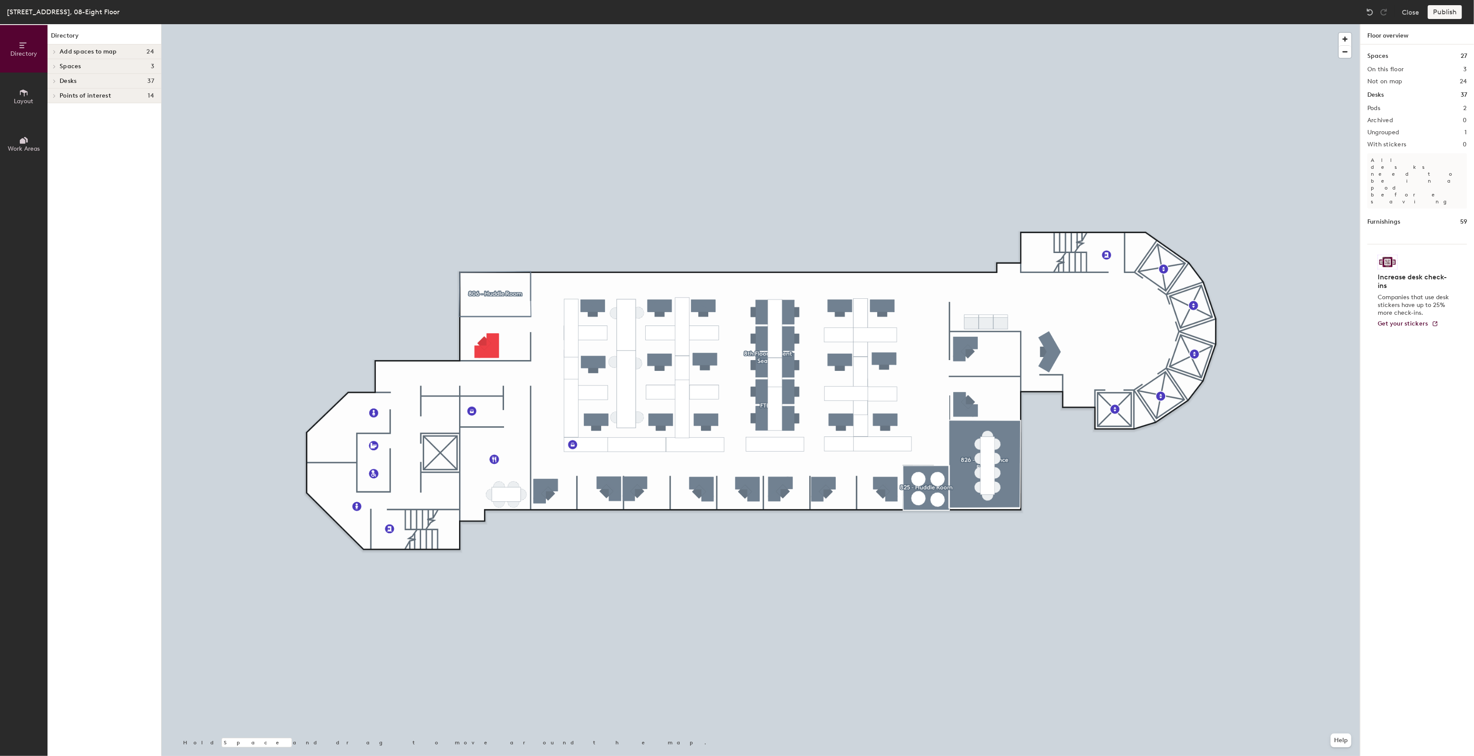
click at [95, 67] on h4 "Spaces 3" at bounding box center [107, 66] width 95 height 7
click at [112, 50] on span "Add spaces to map" at bounding box center [88, 51] width 57 height 7
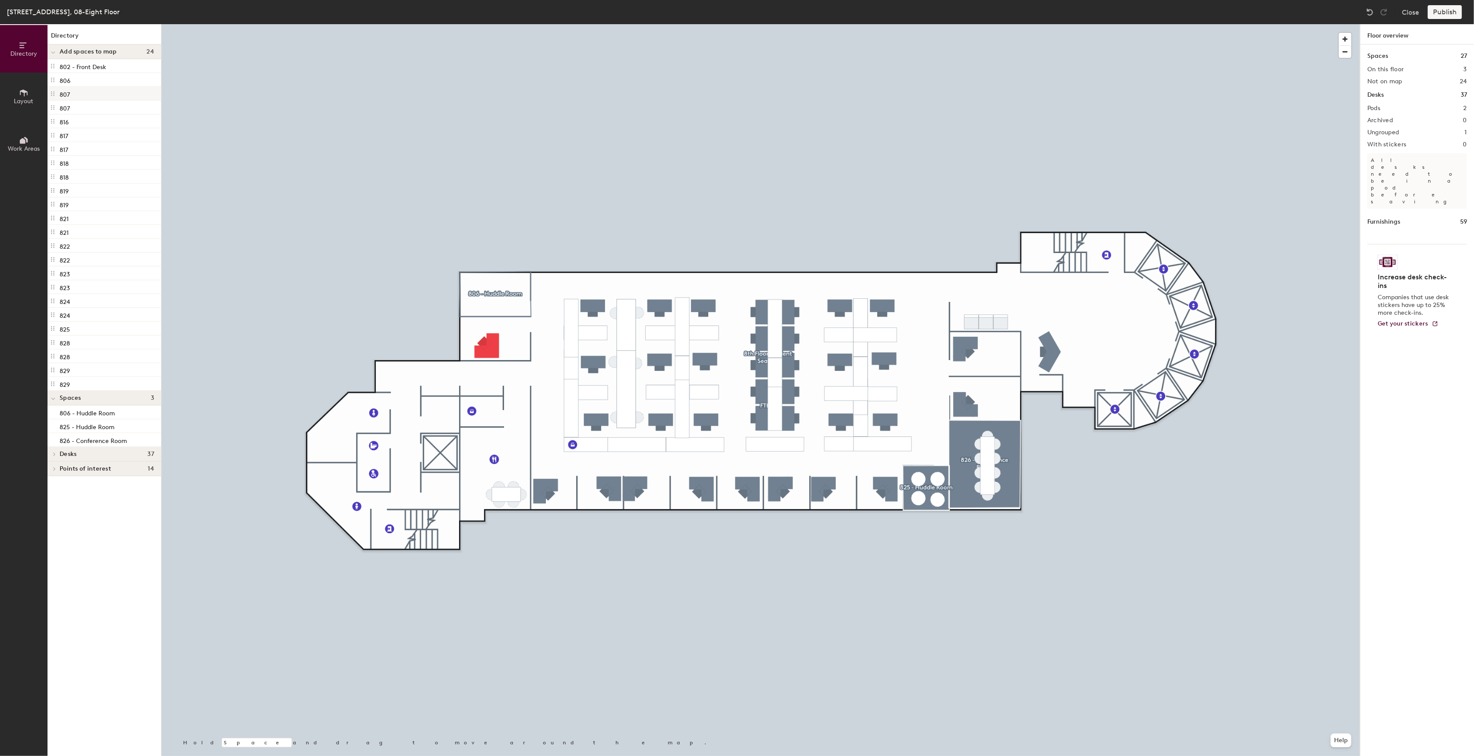
click at [94, 95] on div "807" at bounding box center [105, 94] width 114 height 14
click at [1442, 24] on div "[STREET_ADDRESS], 08-Eight Floor Close Publish" at bounding box center [737, 12] width 1474 height 24
click at [1234, 24] on div at bounding box center [761, 24] width 1199 height 0
click at [1452, 7] on div "Publish" at bounding box center [1447, 12] width 39 height 14
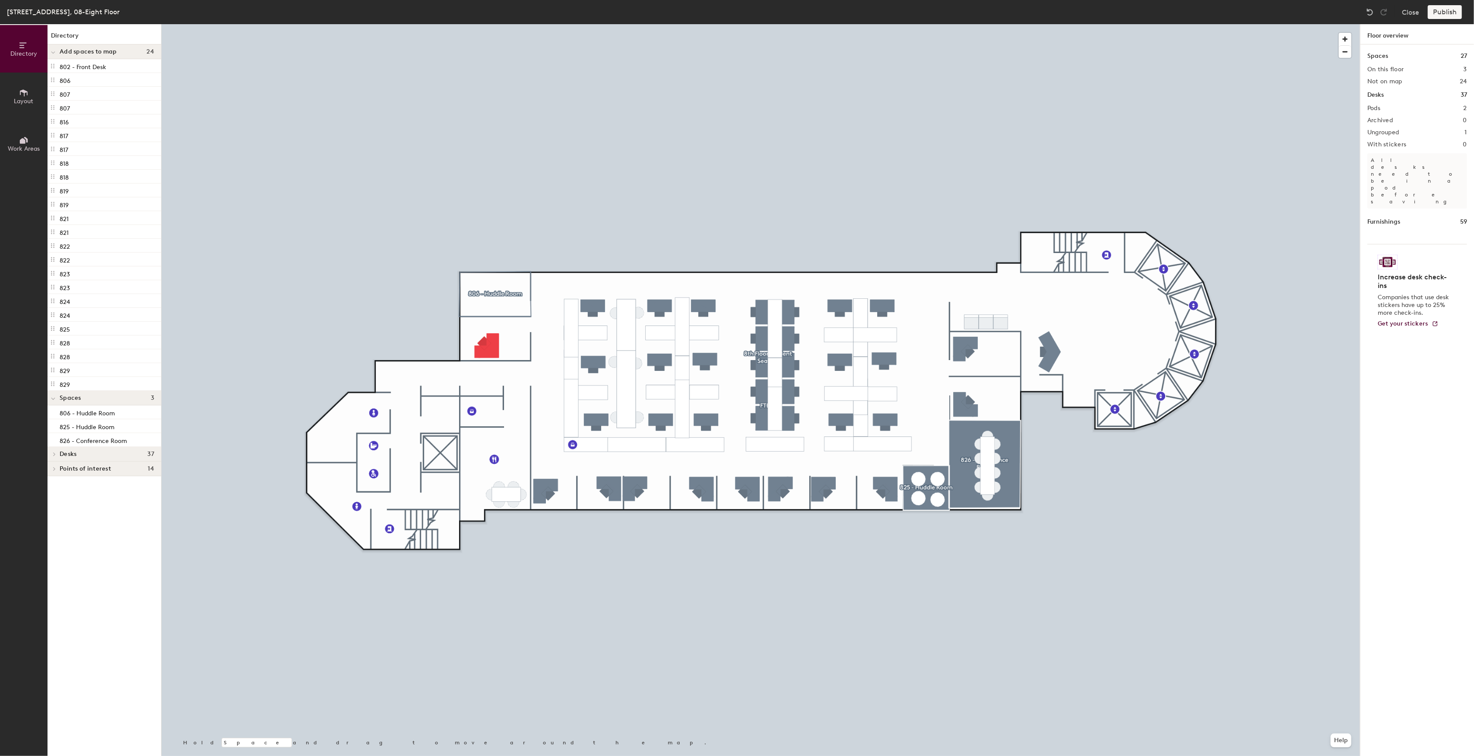
click at [1452, 7] on div "Publish" at bounding box center [1447, 12] width 39 height 14
click at [1451, 7] on div "Publish" at bounding box center [1447, 12] width 39 height 14
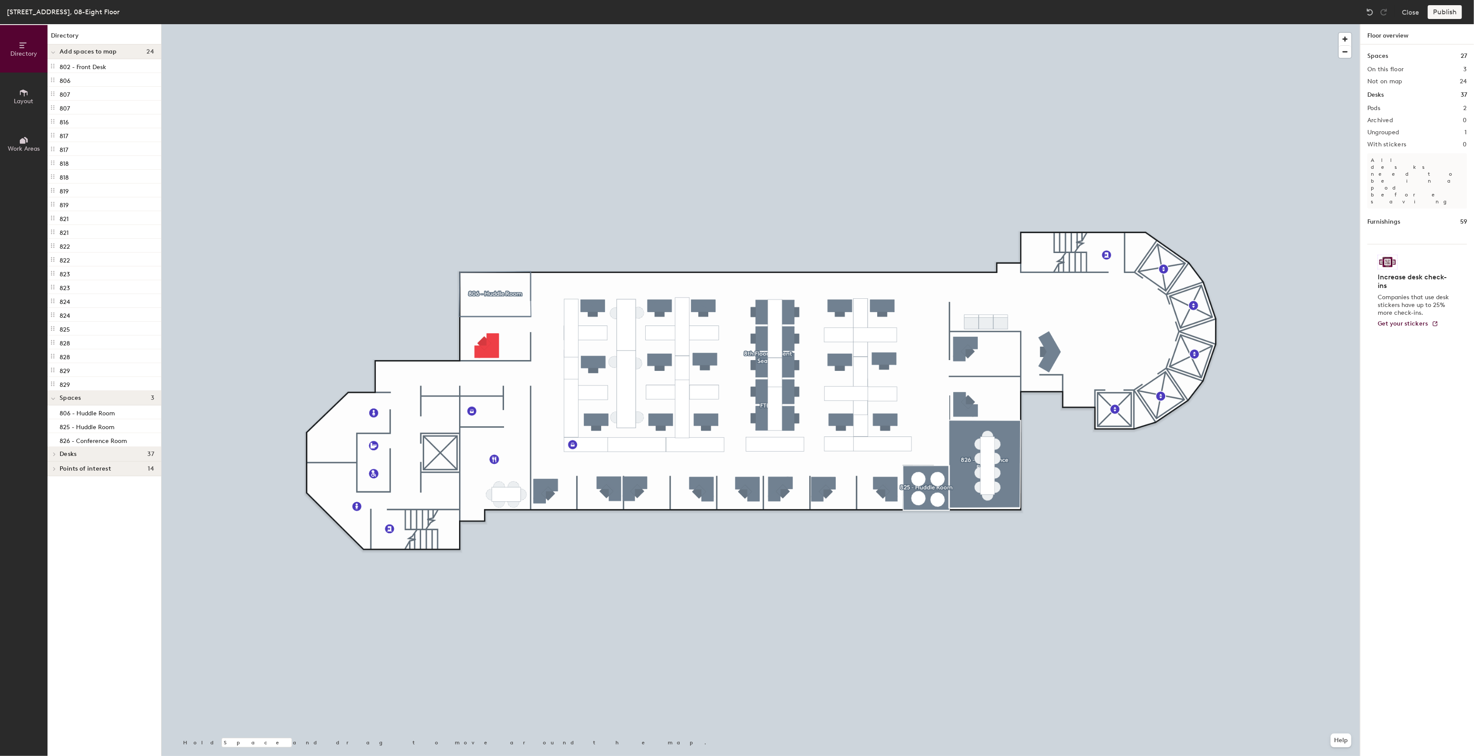
click at [1451, 7] on div "Publish" at bounding box center [1447, 12] width 39 height 14
click at [1405, 12] on button "Close" at bounding box center [1410, 12] width 17 height 14
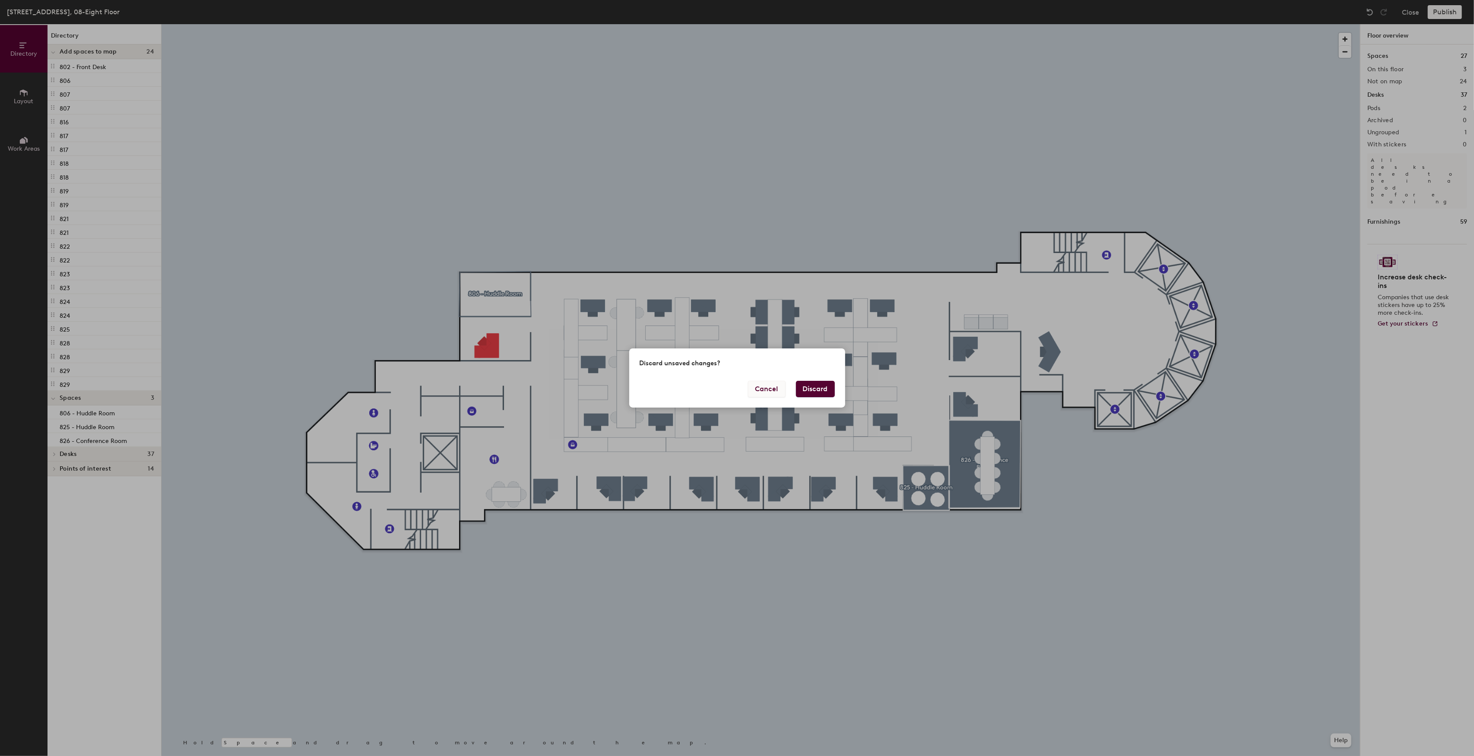
click at [761, 386] on button "Cancel" at bounding box center [767, 389] width 38 height 16
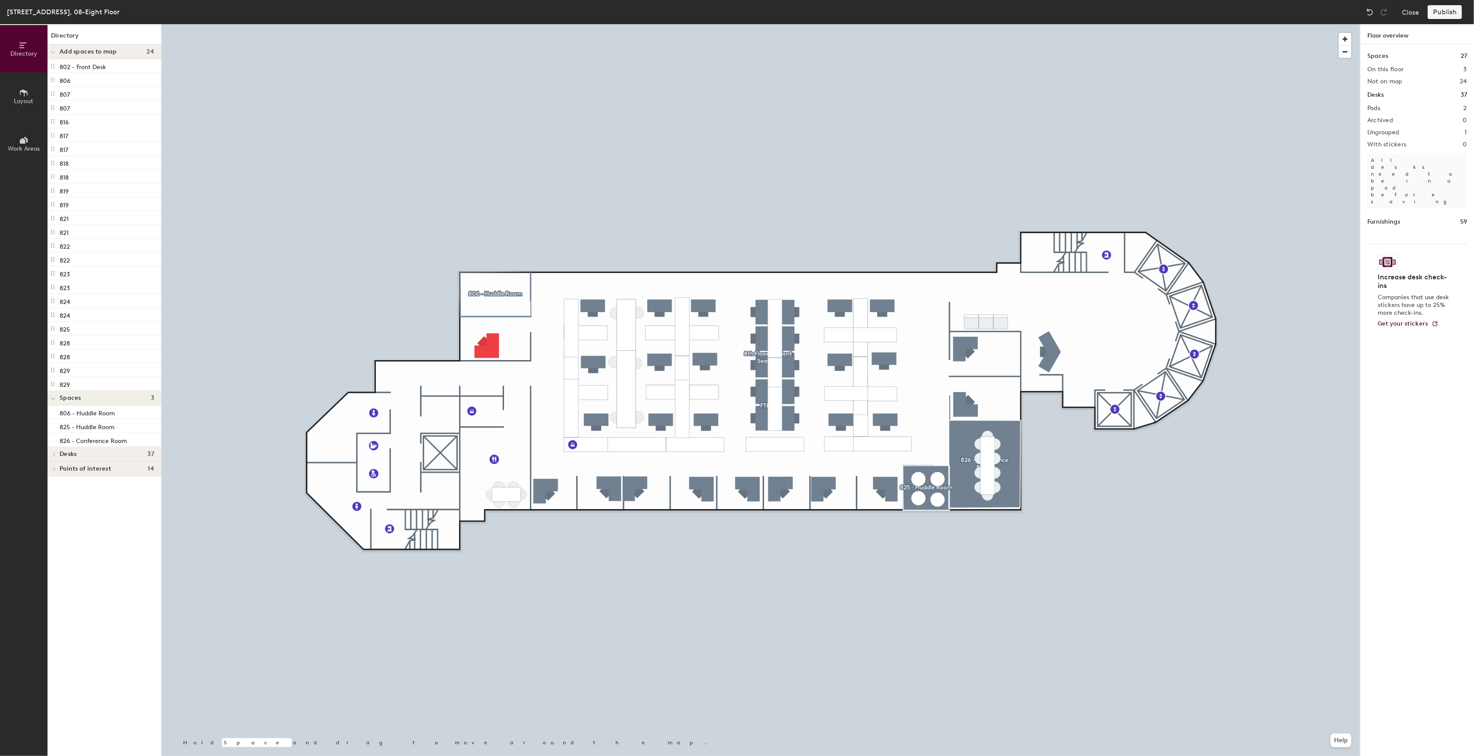
click at [1414, 217] on div "Furnishings 59" at bounding box center [1418, 222] width 100 height 10
click at [1400, 74] on div "Spaces 27 On this floor 3 Not on map 24 Desks 37 Pods 2 Archived 0 Ungrouped 1 …" at bounding box center [1418, 410] width 114 height 732
click at [1450, 308] on div "Spaces 27 On this floor 3 Not on map 24 Desks 37 Pods 2 Archived 0 Ungrouped 1 …" at bounding box center [1418, 410] width 114 height 732
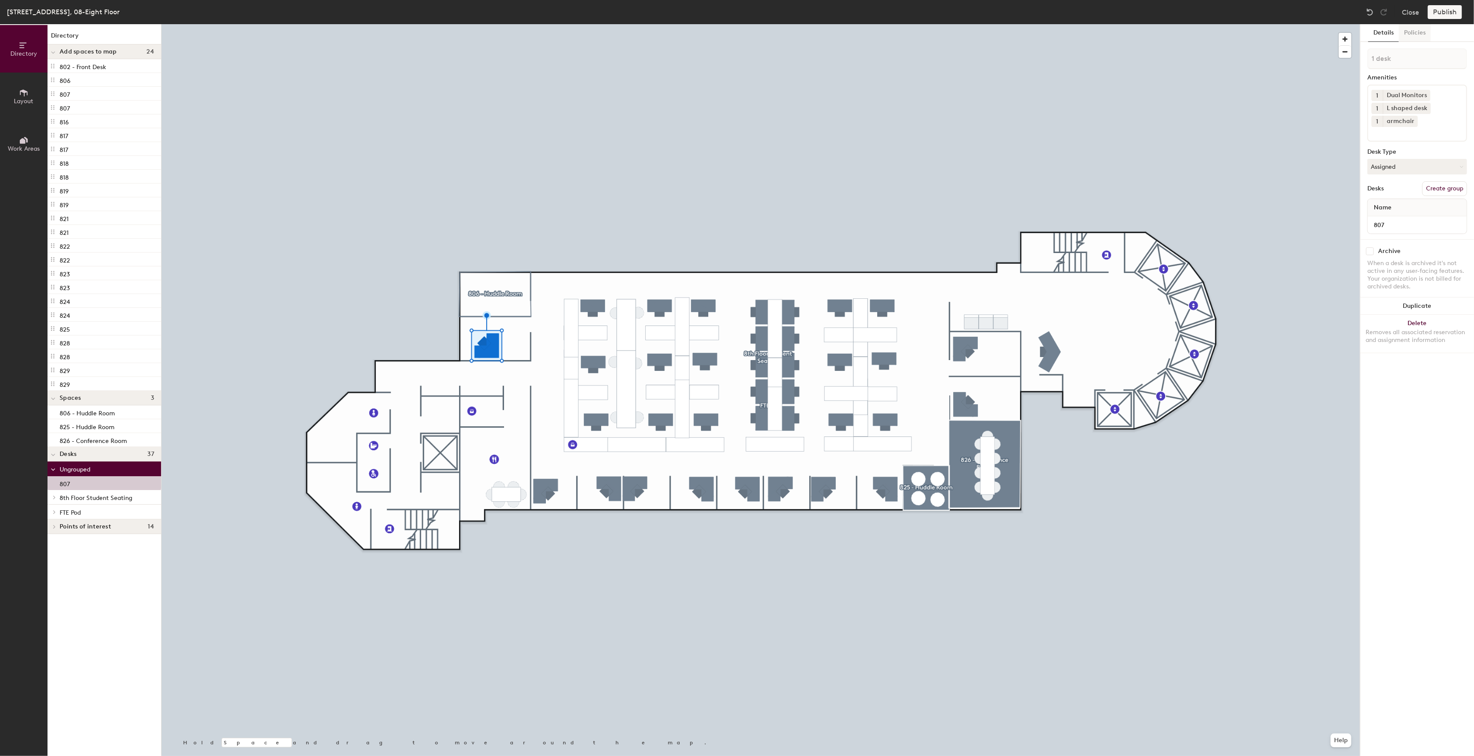
click at [1417, 31] on button "Policies" at bounding box center [1415, 33] width 32 height 18
click at [1439, 99] on div "Policies can't be applied to ungrouped desks. Select a desk group or groups to …" at bounding box center [1417, 88] width 79 height 31
click at [1391, 31] on button "Details" at bounding box center [1383, 33] width 31 height 18
drag, startPoint x: 97, startPoint y: 483, endPoint x: 111, endPoint y: 109, distance: 374.3
click at [111, 109] on div "Directory Add spaces to map 24 802 - Front Desk 806 807 807 816 817 817 818 818…" at bounding box center [105, 390] width 114 height 732
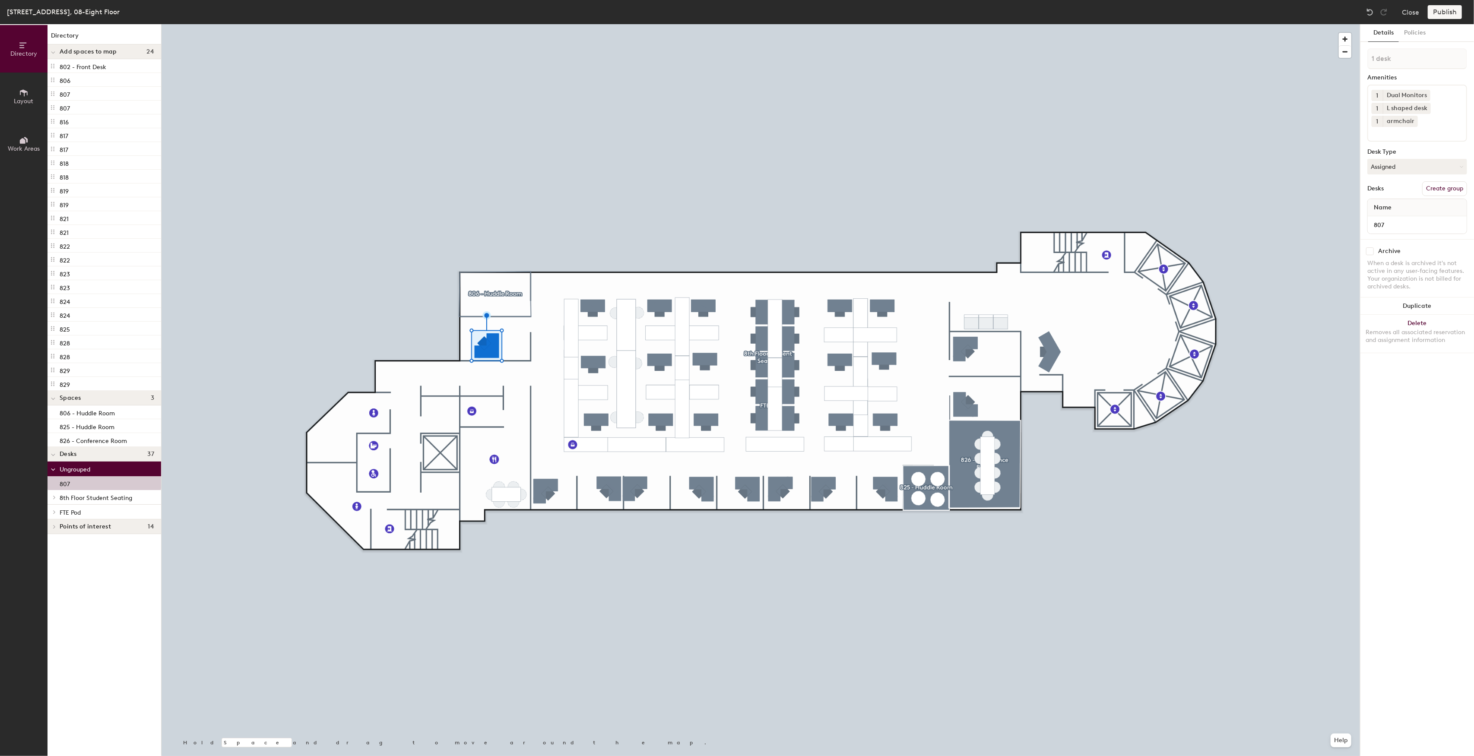
click at [53, 511] on icon at bounding box center [54, 512] width 3 height 4
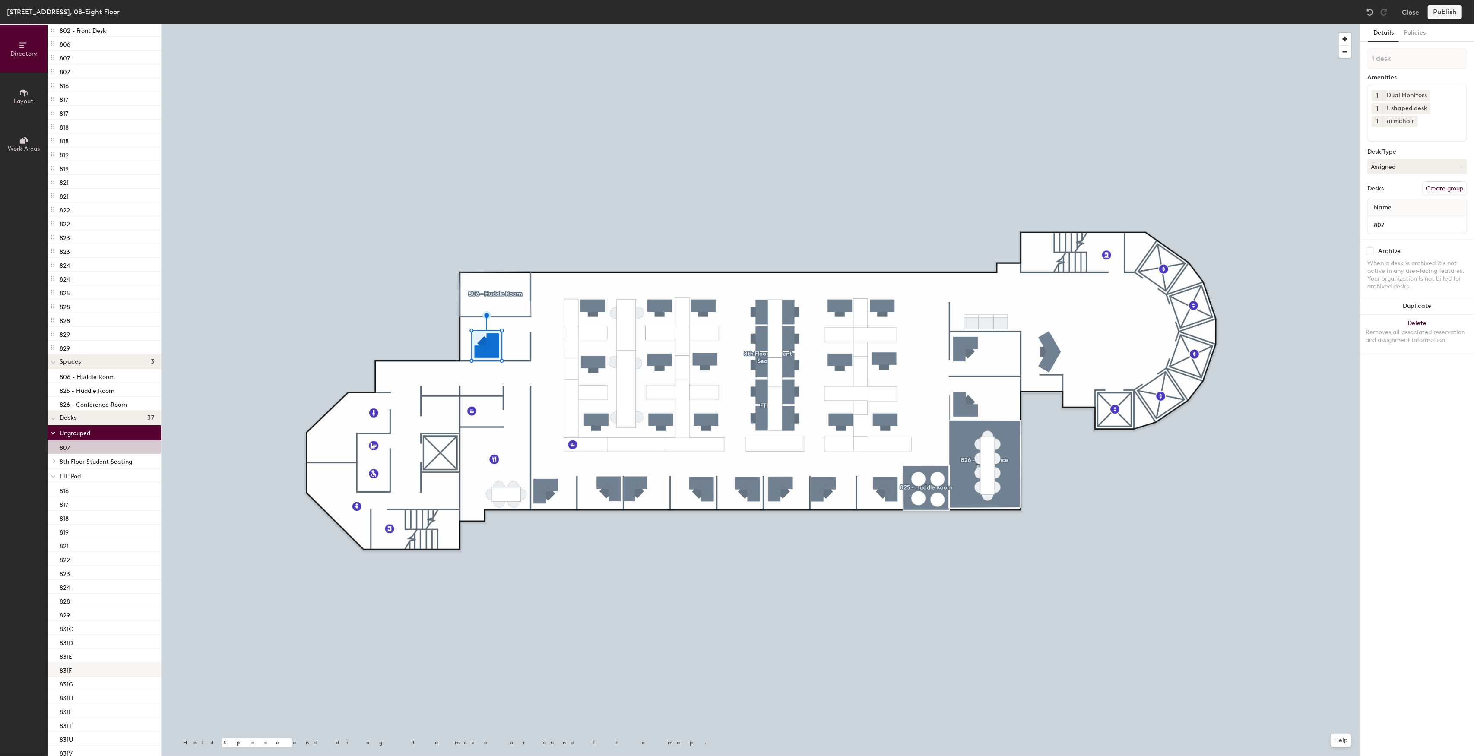
scroll to position [103, 0]
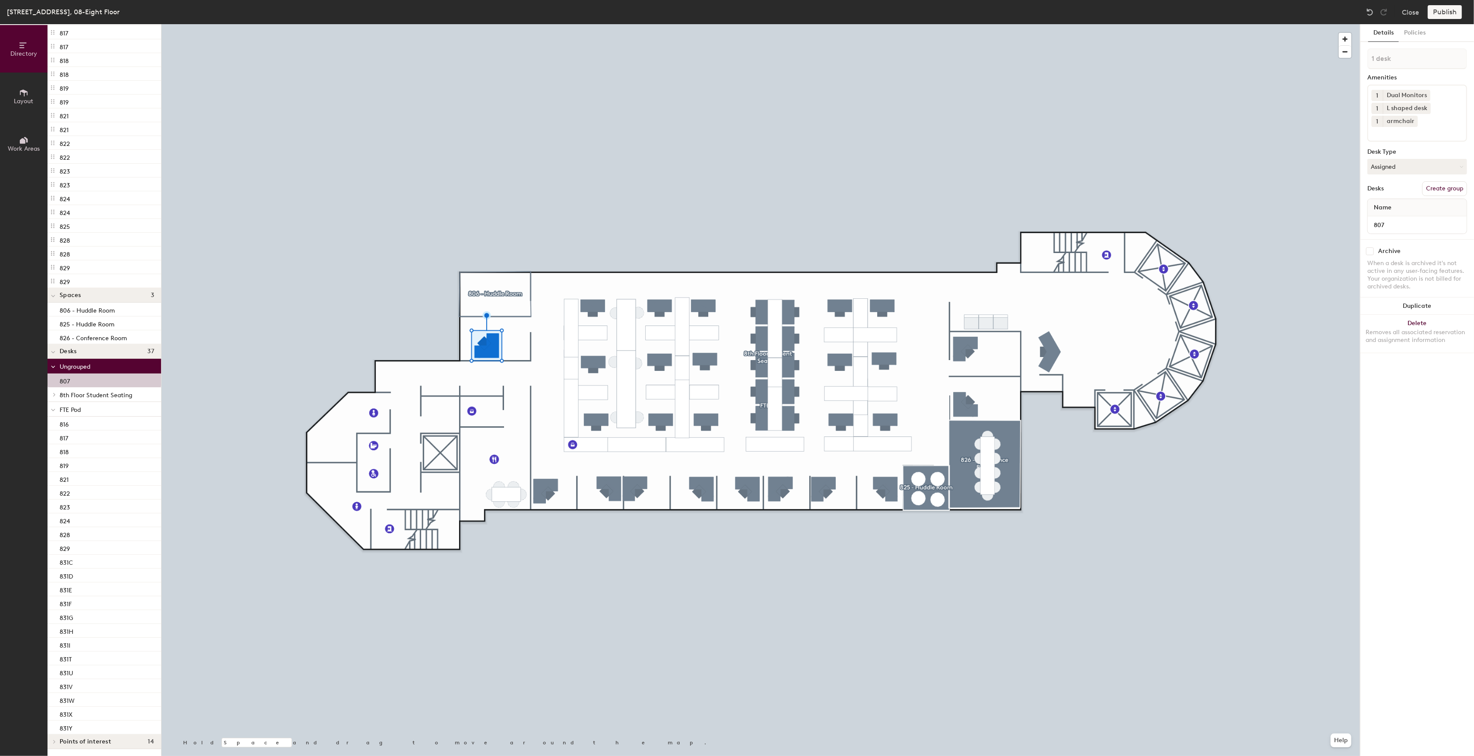
drag, startPoint x: 90, startPoint y: 379, endPoint x: 91, endPoint y: 406, distance: 27.2
click at [91, 406] on div "Ungrouped 807 8th Floor Student Seating 802 831A 831B 831J 831K 831L 831M 831N …" at bounding box center [105, 547] width 114 height 376
drag, startPoint x: 91, startPoint y: 368, endPoint x: 89, endPoint y: 372, distance: 4.9
click at [90, 367] on span "Ungrouped" at bounding box center [75, 366] width 31 height 7
click at [80, 377] on span "Ungrouped" at bounding box center [75, 380] width 31 height 7
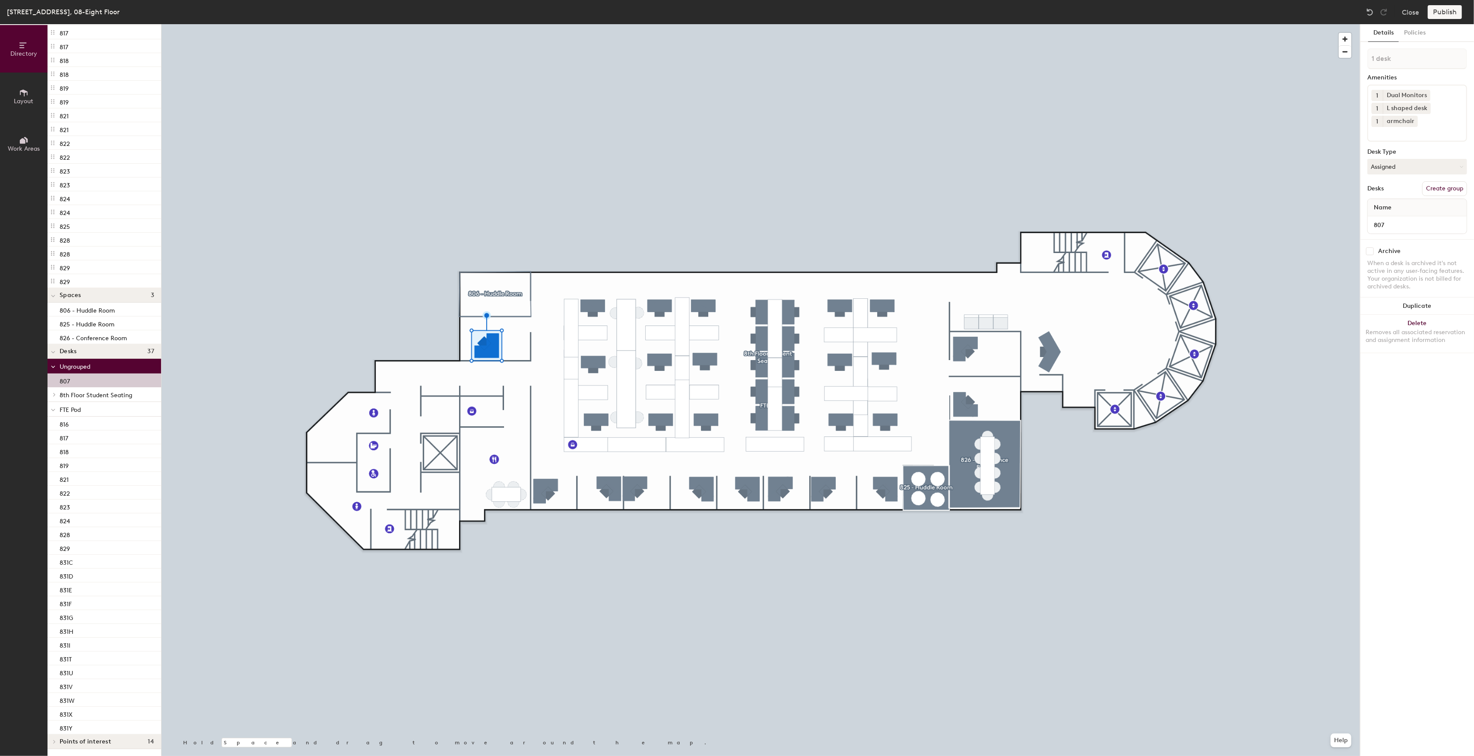
click at [78, 382] on div "807" at bounding box center [105, 381] width 114 height 14
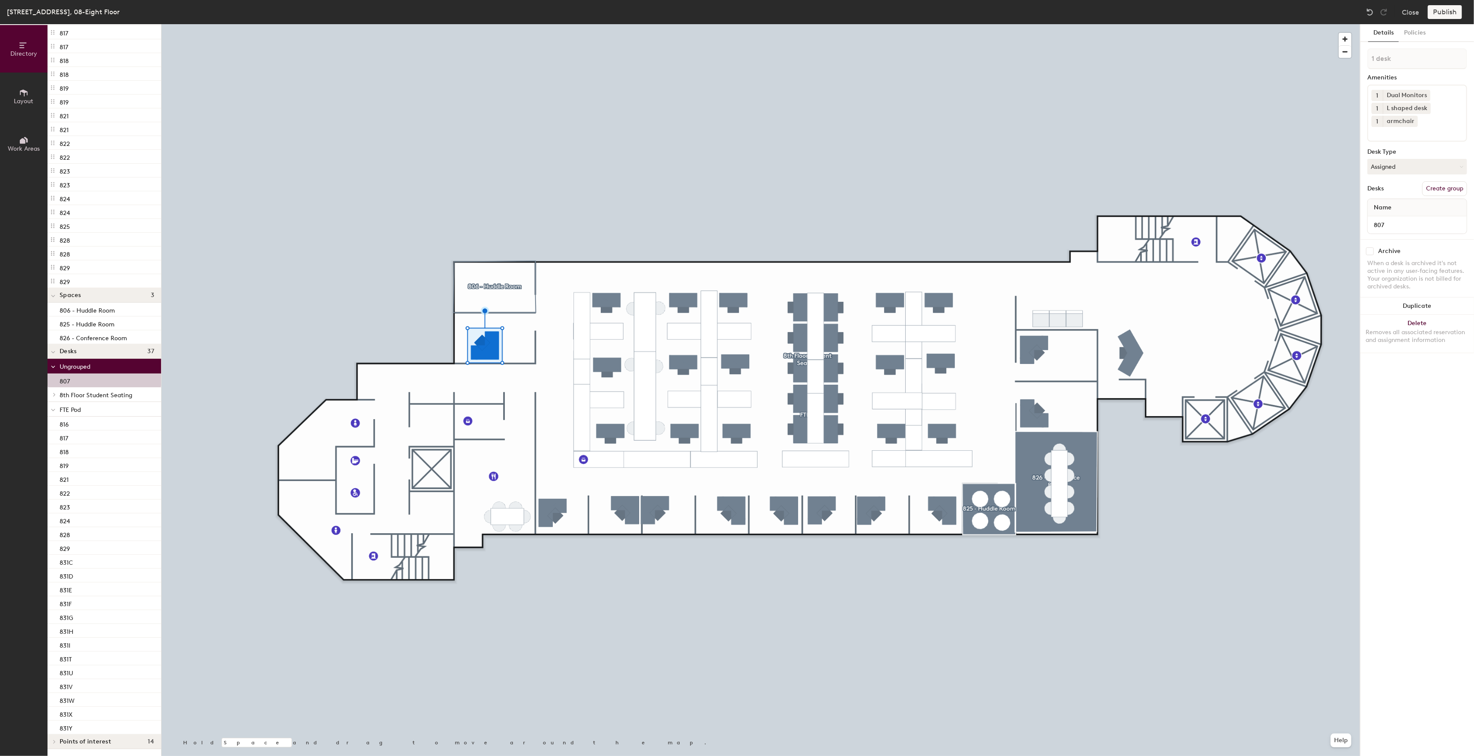
click at [1444, 194] on button "Create group" at bounding box center [1444, 188] width 45 height 15
click at [1338, 59] on div "Directory Layout Work Areas Directory Add spaces to map 24 802 - Front Desk 806…" at bounding box center [737, 390] width 1474 height 732
click at [1356, 24] on div at bounding box center [761, 24] width 1199 height 0
click at [1338, 744] on button "Help" at bounding box center [1341, 741] width 21 height 14
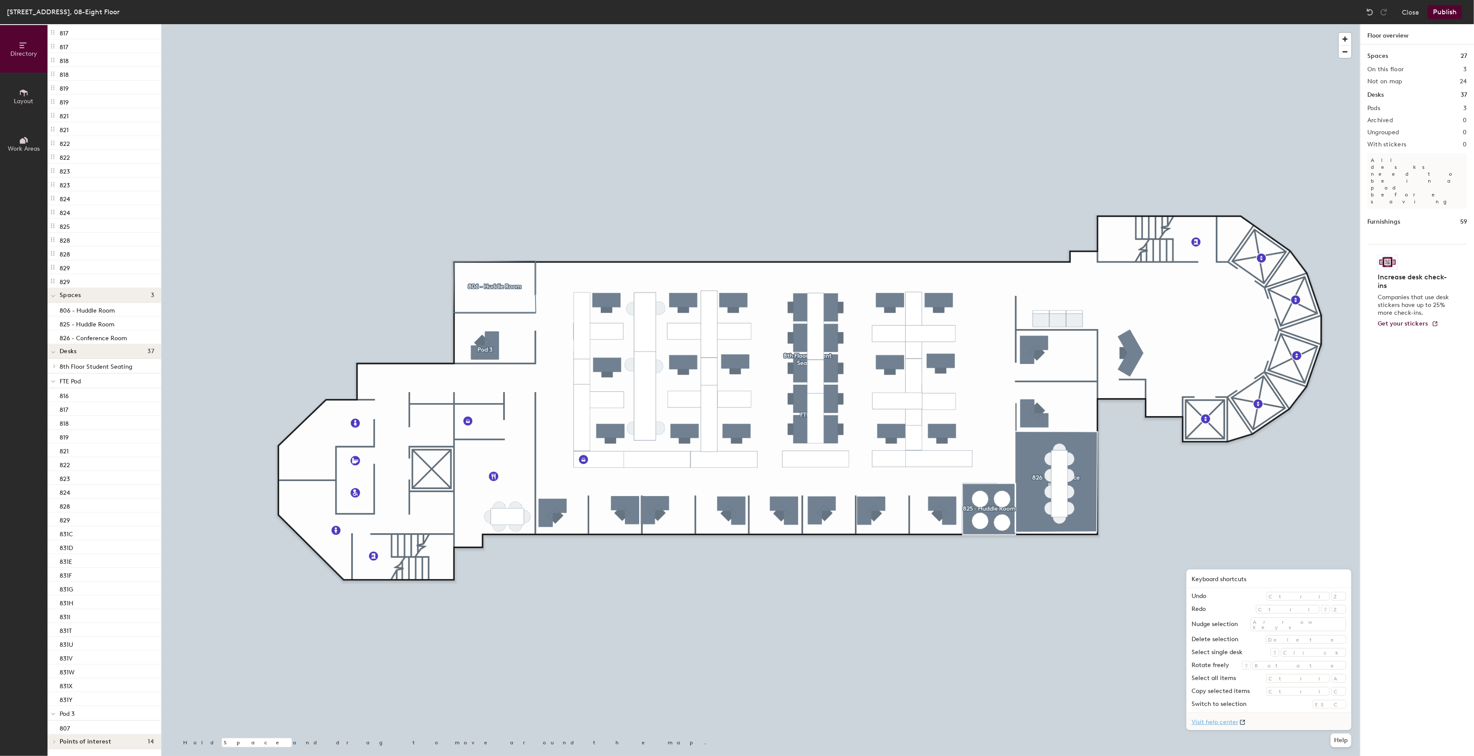
click at [1281, 722] on link "Visit help center" at bounding box center [1269, 721] width 165 height 17
